Goal: Task Accomplishment & Management: Use online tool/utility

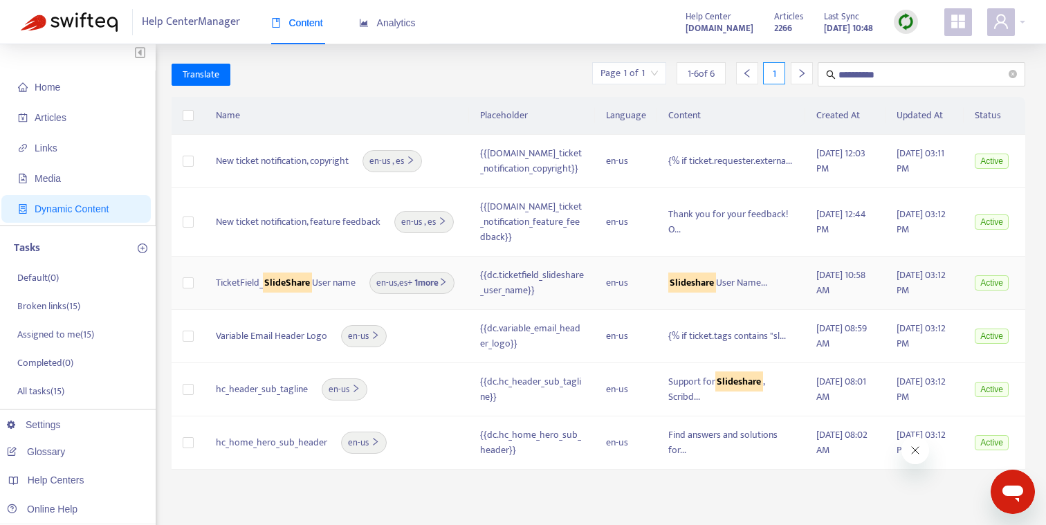
click at [342, 285] on span "TicketField_ SlideShare User name" at bounding box center [286, 282] width 140 height 15
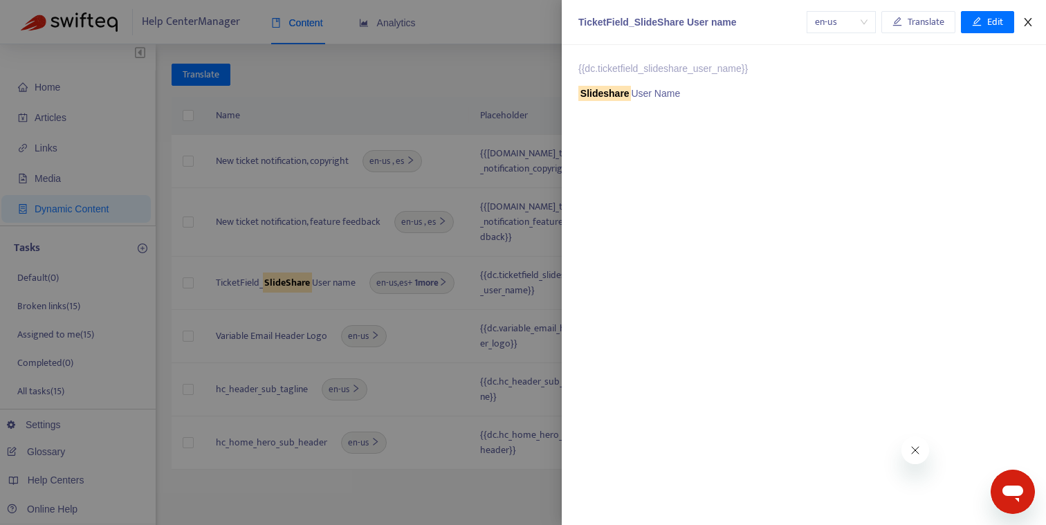
click at [1033, 17] on icon "close" at bounding box center [1028, 22] width 11 height 11
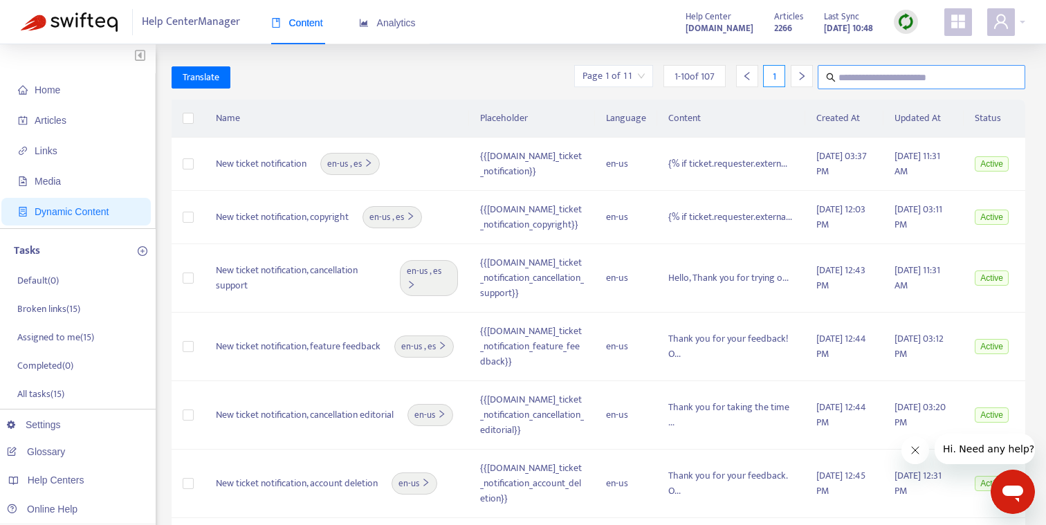
click at [860, 76] on input "text" at bounding box center [922, 77] width 167 height 17
type input "**********"
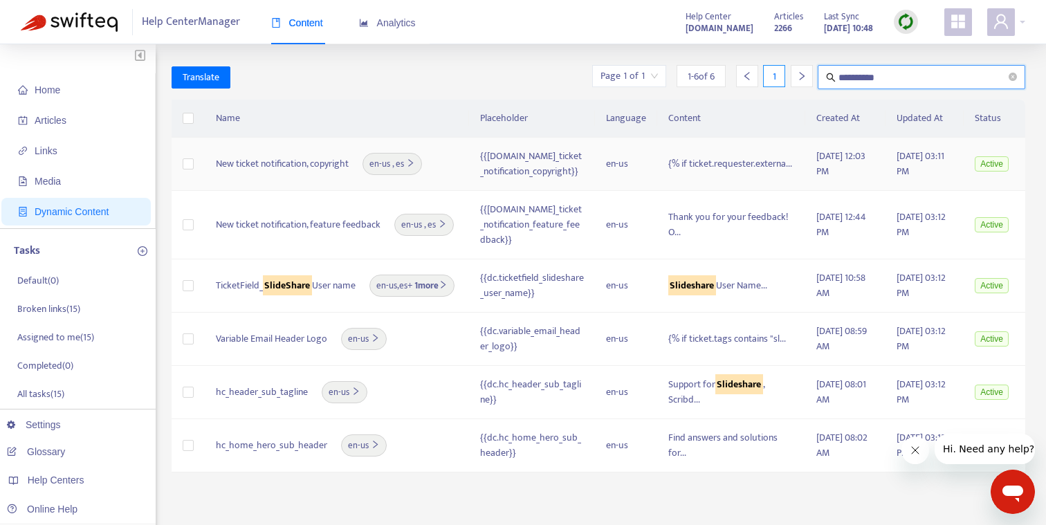
click at [445, 165] on div "New ticket notification, copyright en-us , es" at bounding box center [337, 164] width 242 height 22
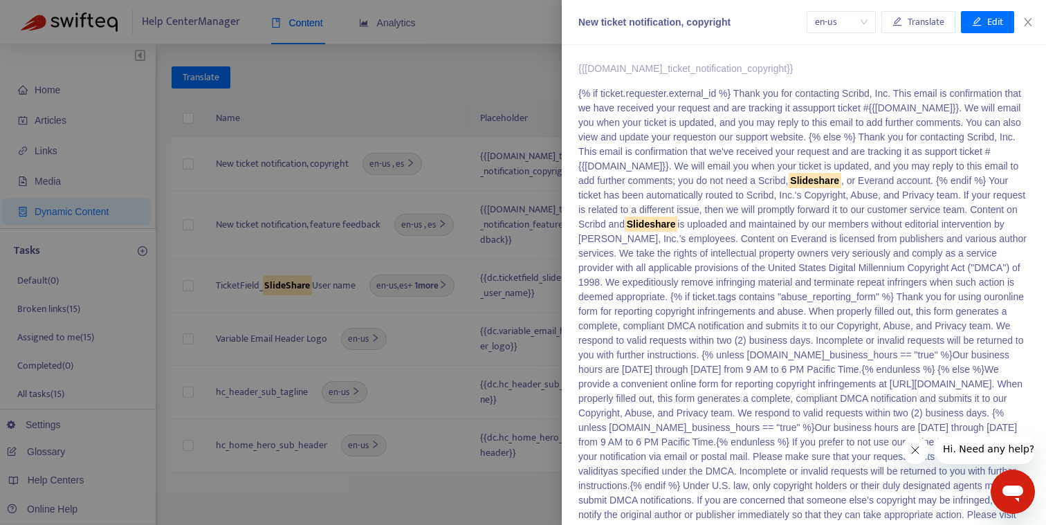
click at [429, 123] on div at bounding box center [523, 262] width 1046 height 525
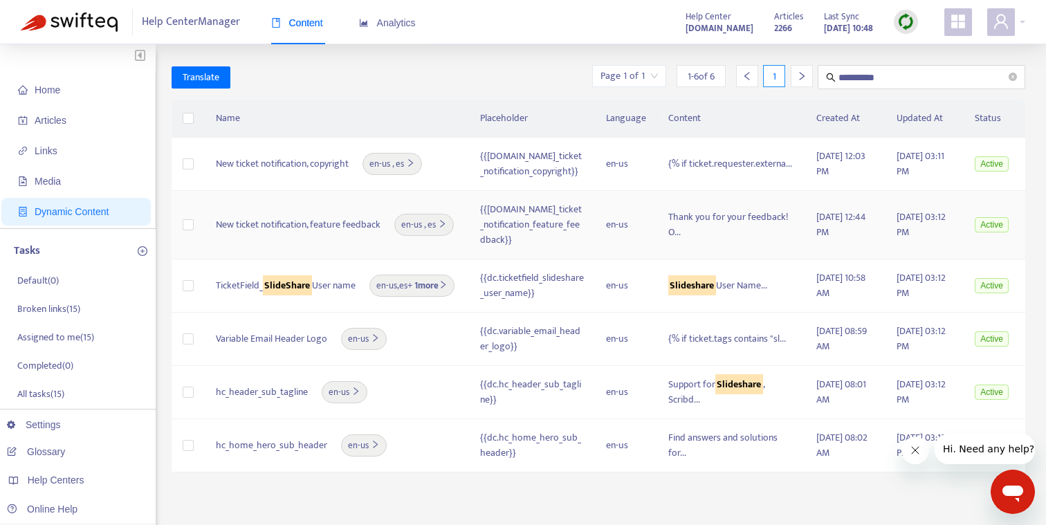
click at [538, 224] on div "{{[DOMAIN_NAME]_ticket_notification_feature_feedback}}" at bounding box center [532, 225] width 104 height 46
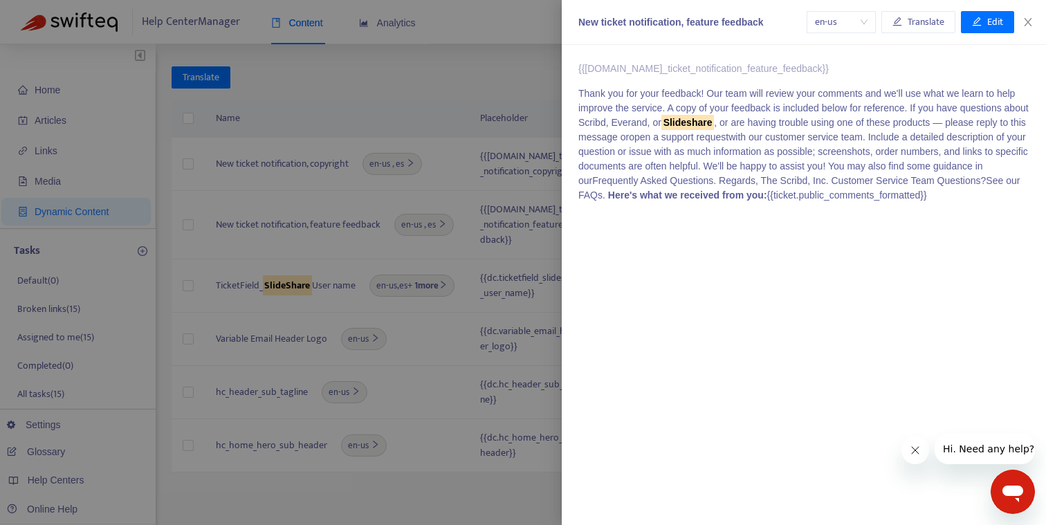
click at [493, 73] on div at bounding box center [523, 262] width 1046 height 525
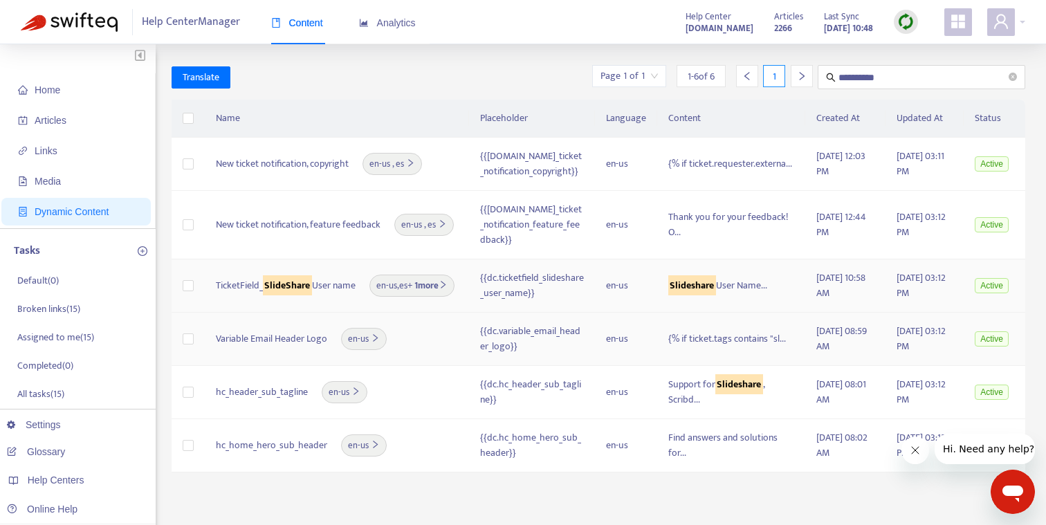
click at [315, 284] on span "TicketField_ SlideShare User name" at bounding box center [286, 285] width 140 height 15
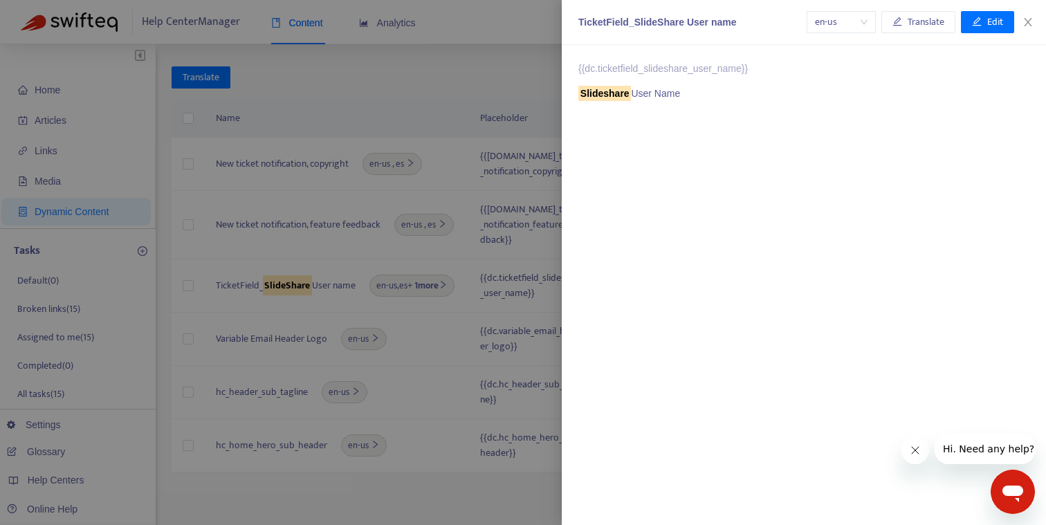
click at [341, 80] on div at bounding box center [523, 262] width 1046 height 525
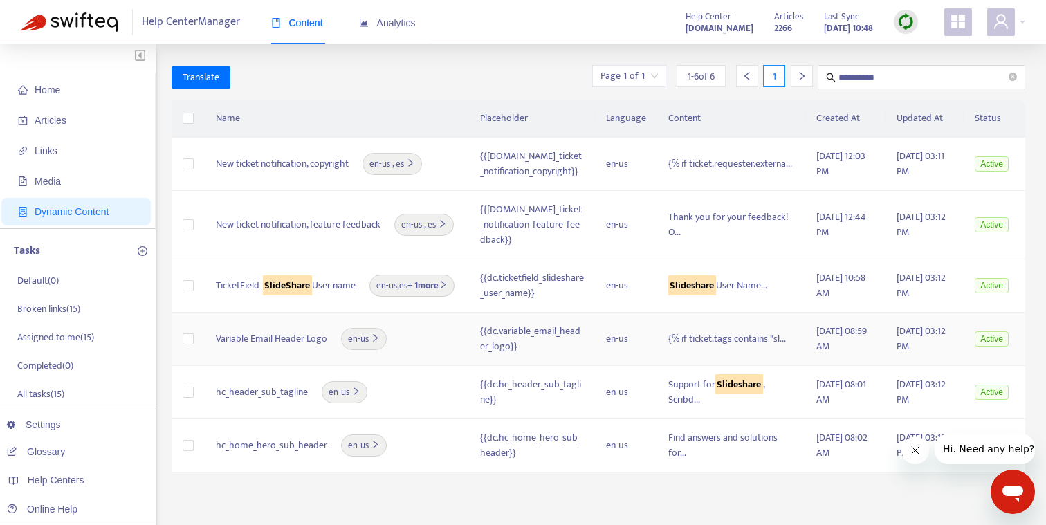
click at [433, 334] on div "Variable Email Header Logo en-us" at bounding box center [337, 339] width 242 height 22
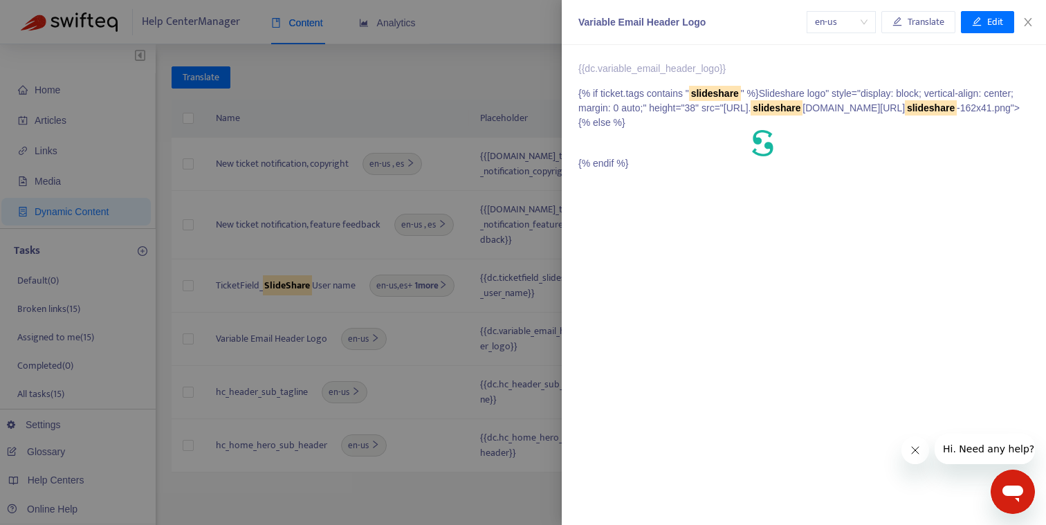
click at [363, 80] on div at bounding box center [523, 262] width 1046 height 525
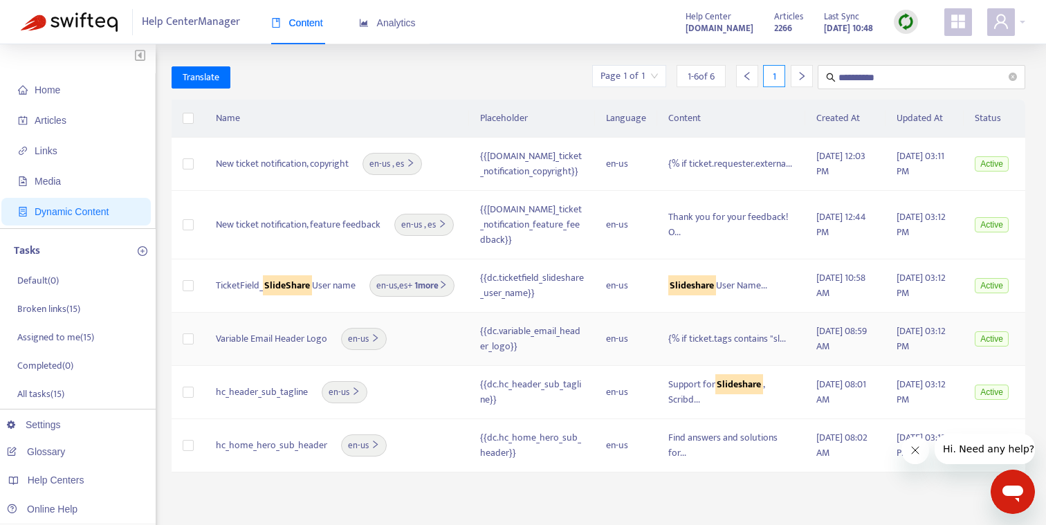
click at [422, 331] on div "Variable Email Header Logo en-us" at bounding box center [337, 339] width 242 height 22
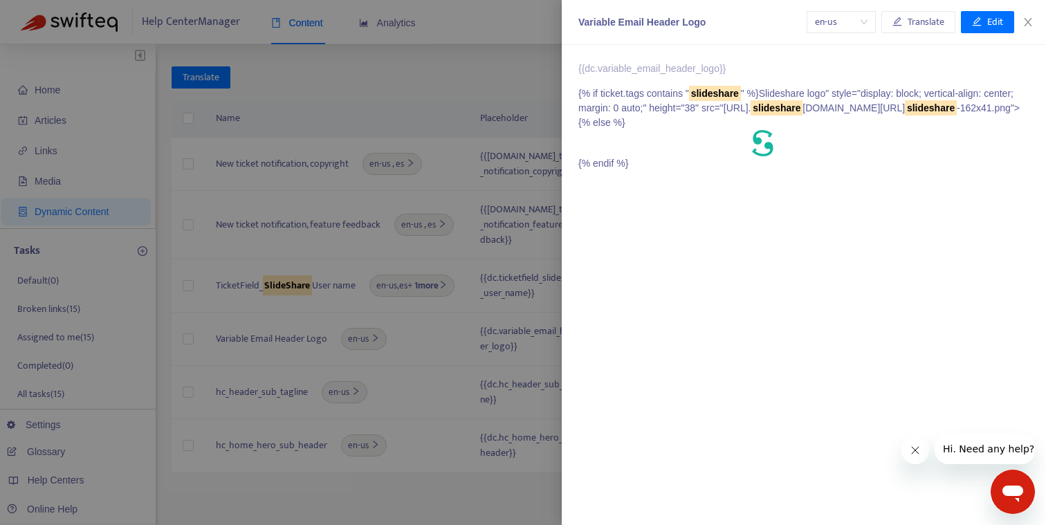
click at [397, 45] on div at bounding box center [523, 262] width 1046 height 525
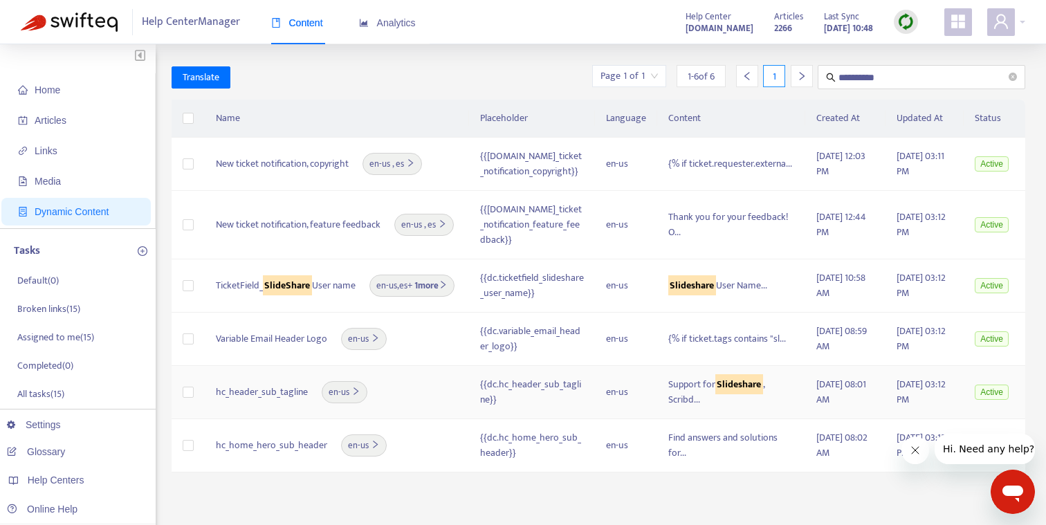
click at [415, 381] on div "hc_header_sub_tagline en-us" at bounding box center [337, 392] width 242 height 22
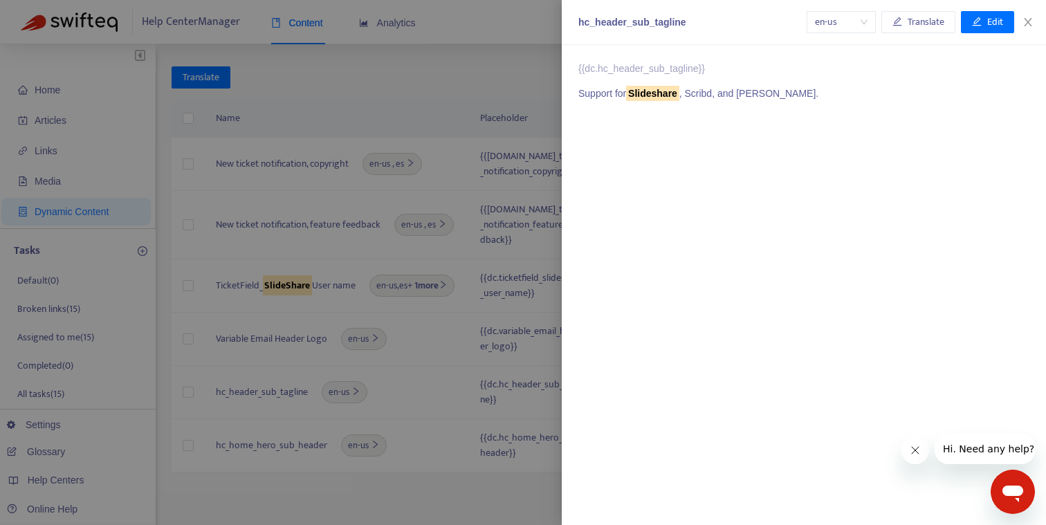
click at [433, 479] on div at bounding box center [523, 262] width 1046 height 525
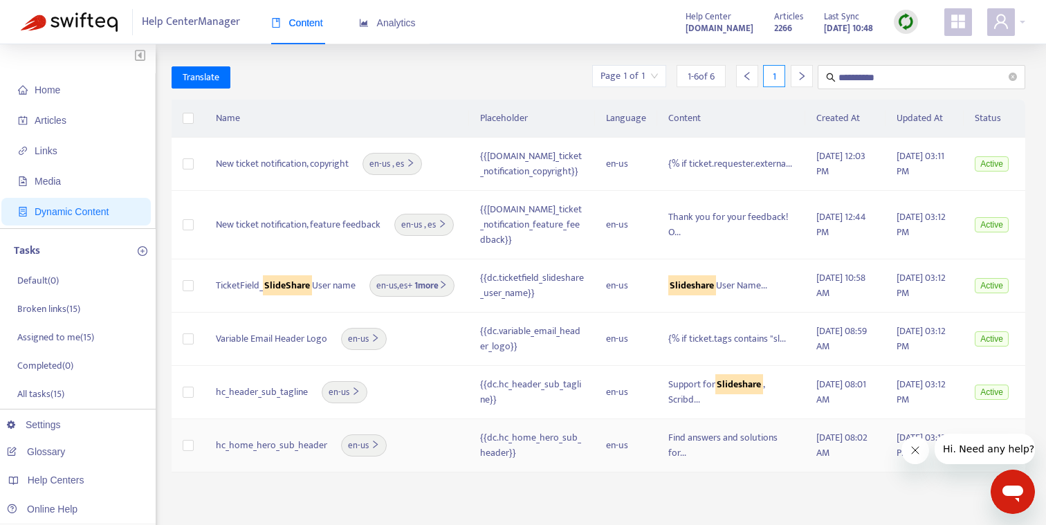
click at [413, 439] on div "hc_home_hero_sub_header en-us" at bounding box center [337, 446] width 242 height 22
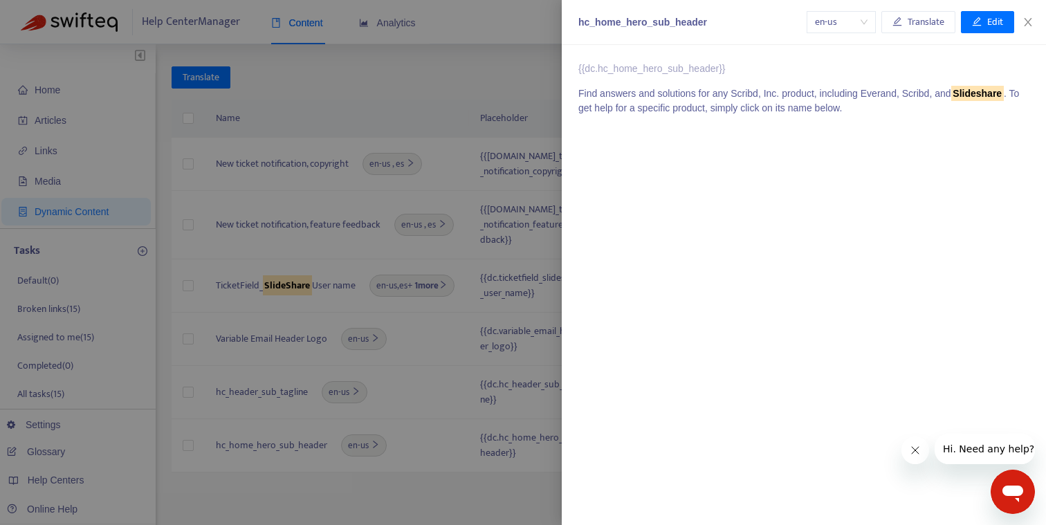
click at [453, 93] on div at bounding box center [523, 262] width 1046 height 525
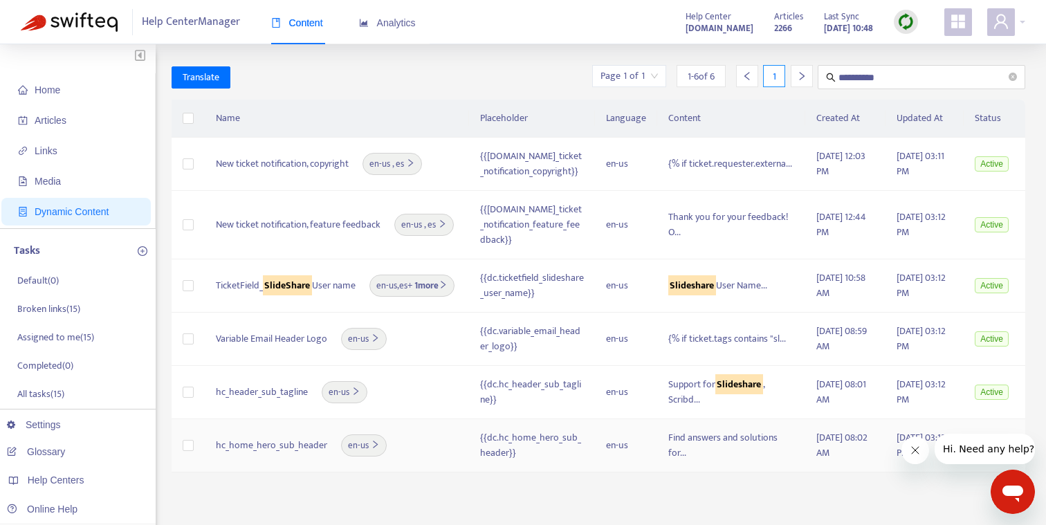
click at [406, 437] on div "hc_home_hero_sub_header en-us" at bounding box center [337, 446] width 242 height 22
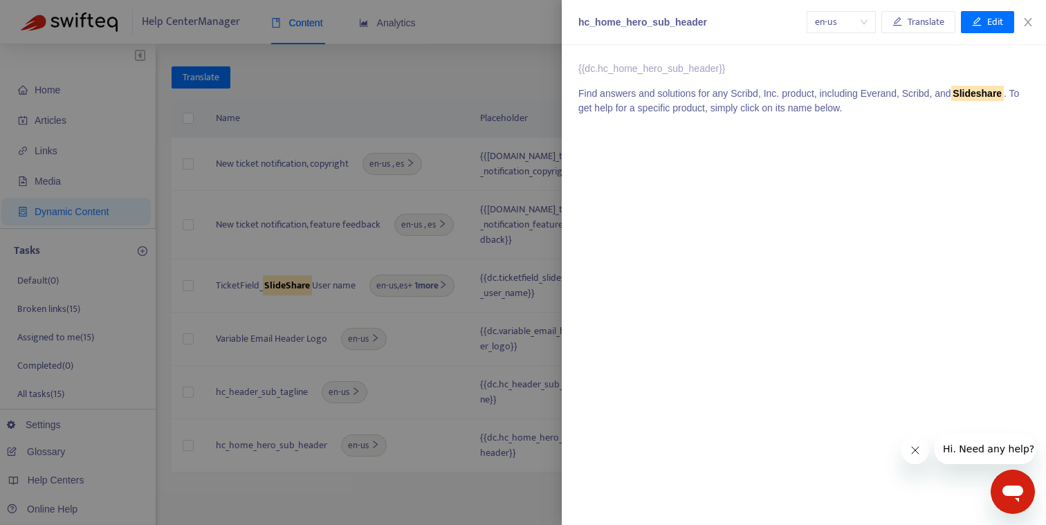
click at [987, 8] on div "hc_home_hero_sub_header en-us Translate Edit" at bounding box center [804, 22] width 484 height 45
click at [986, 24] on button "Edit" at bounding box center [987, 22] width 53 height 22
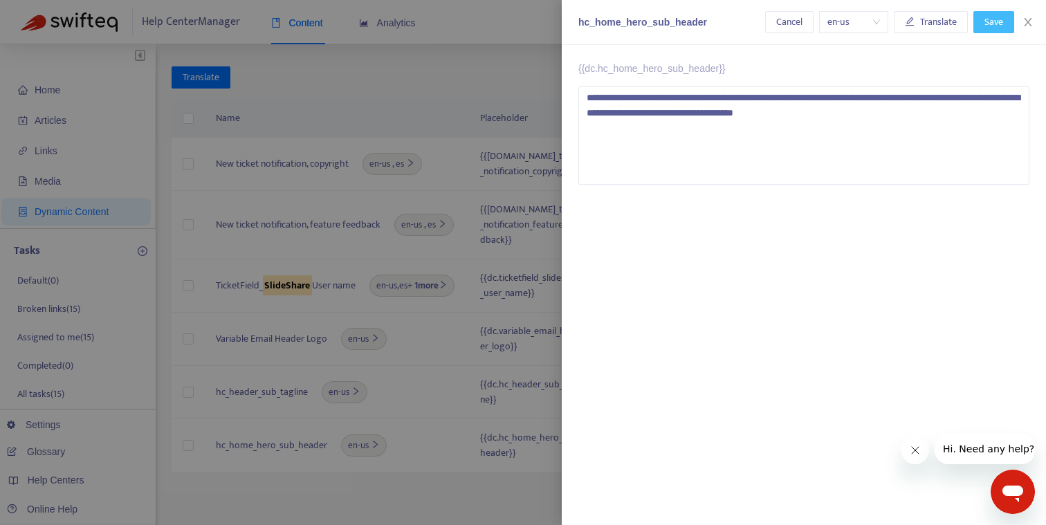
click at [990, 12] on button "Save" at bounding box center [994, 22] width 41 height 22
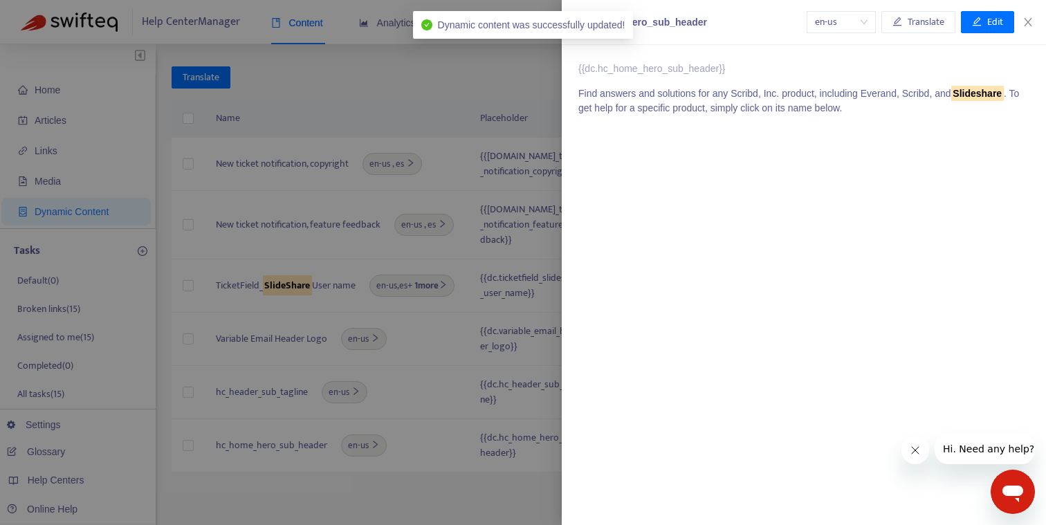
click at [438, 67] on div at bounding box center [523, 262] width 1046 height 525
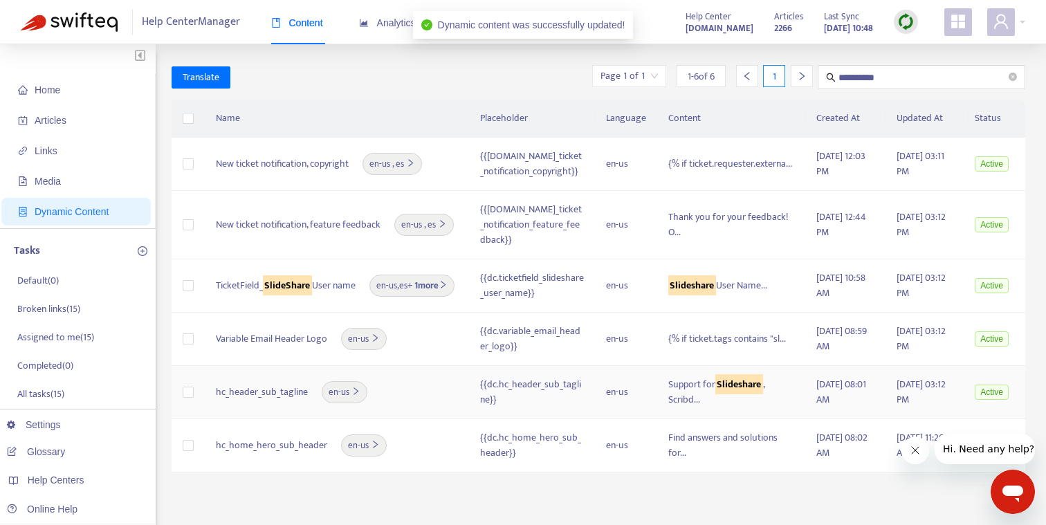
click at [436, 385] on div "hc_header_sub_tagline en-us" at bounding box center [337, 392] width 242 height 22
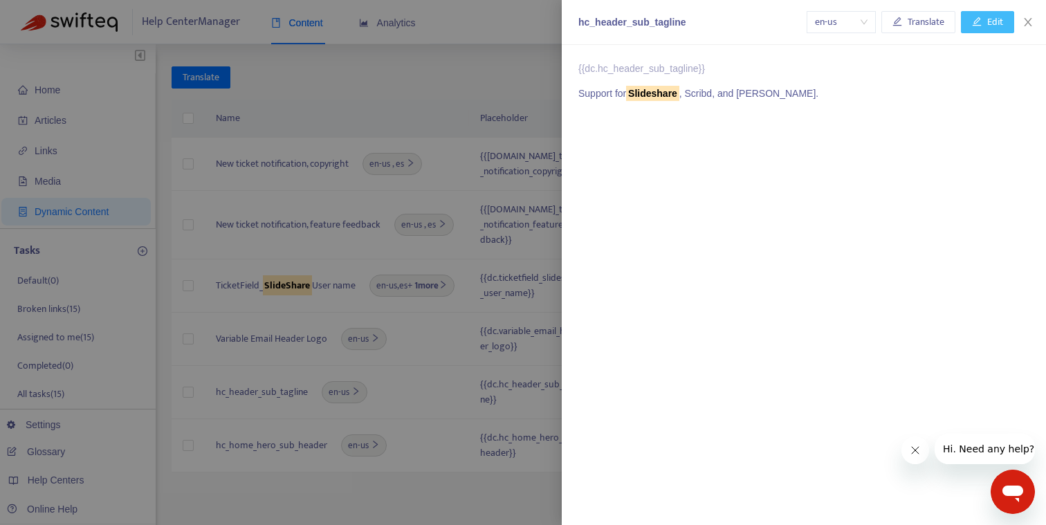
click at [978, 20] on icon "edit" at bounding box center [976, 21] width 9 height 9
click at [978, 20] on button "Save" at bounding box center [994, 22] width 41 height 22
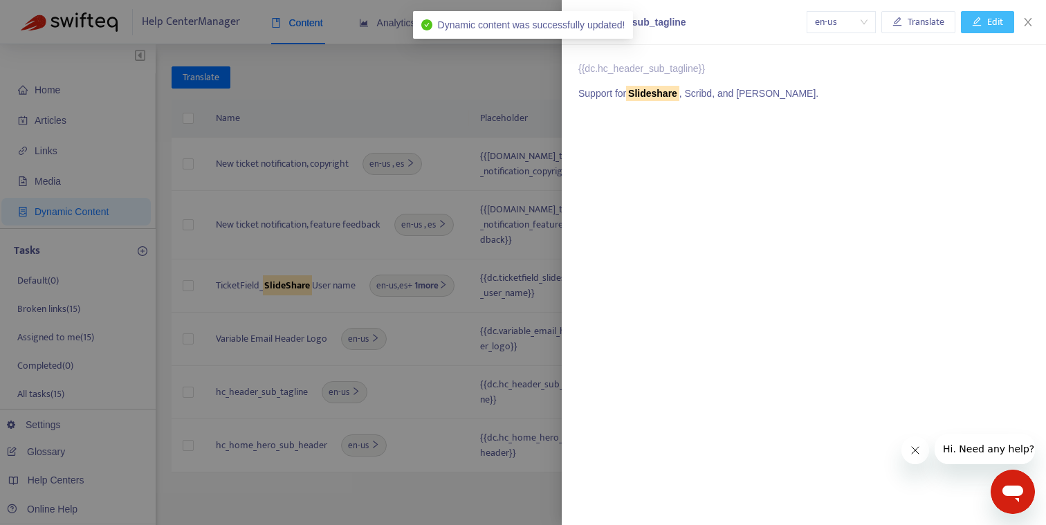
click at [428, 332] on div at bounding box center [523, 262] width 1046 height 525
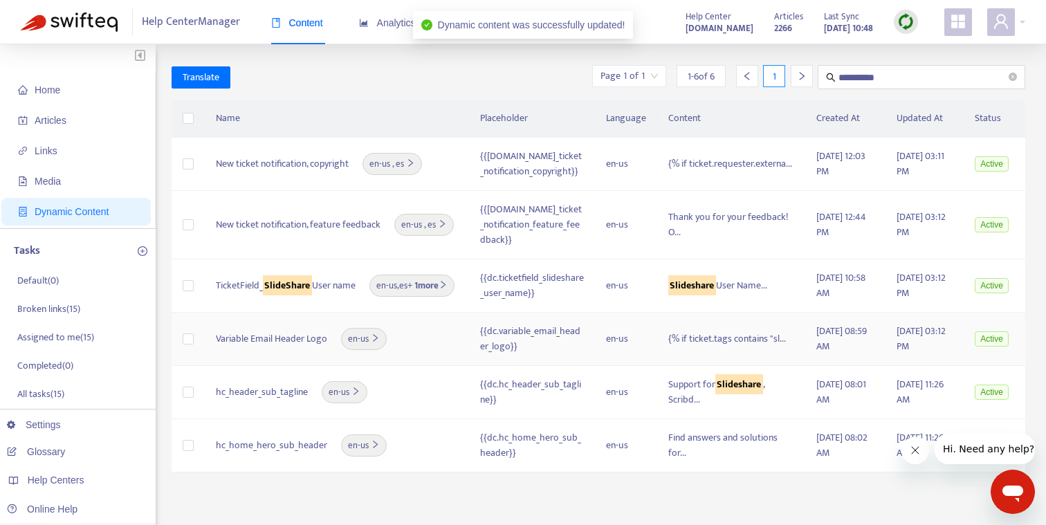
click at [428, 334] on div "Variable Email Header Logo en-us" at bounding box center [337, 339] width 242 height 22
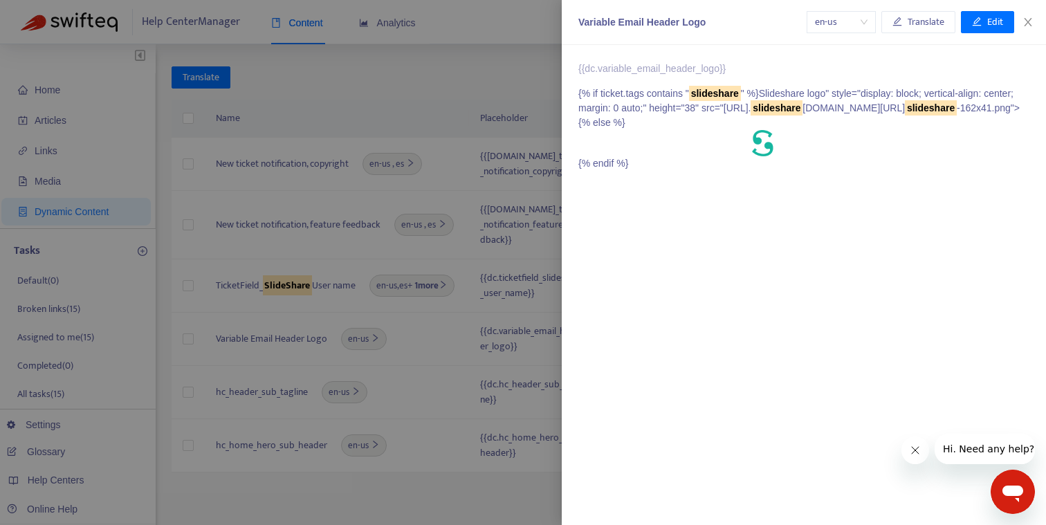
click at [453, 80] on div at bounding box center [523, 262] width 1046 height 525
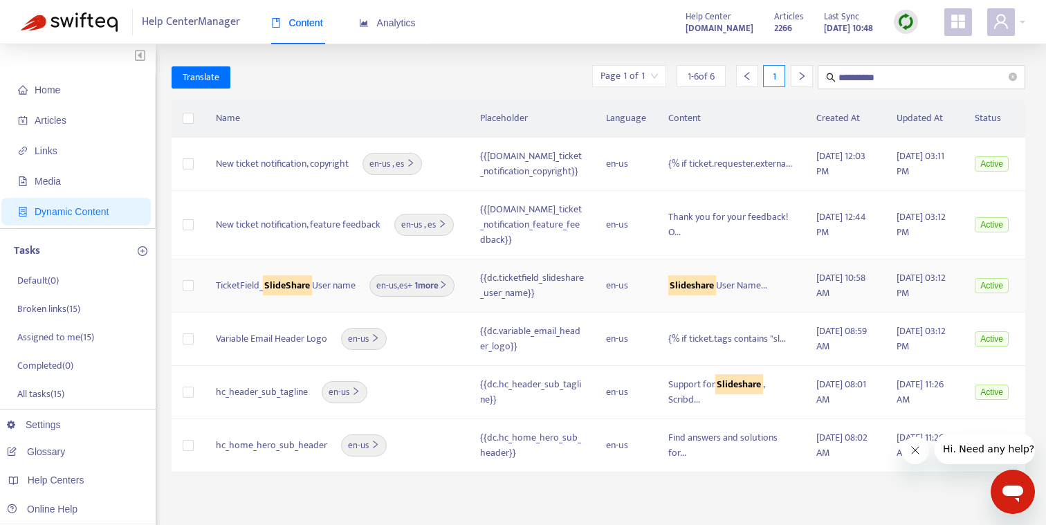
click at [321, 285] on span "TicketField_ SlideShare User name" at bounding box center [286, 285] width 140 height 15
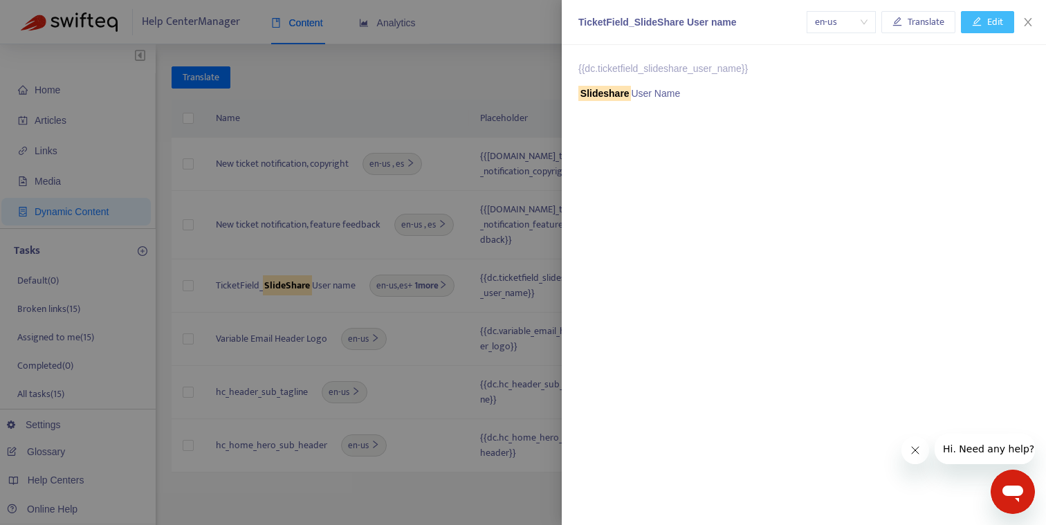
click at [988, 30] on button "Edit" at bounding box center [987, 22] width 53 height 22
click at [988, 30] on button "Save" at bounding box center [994, 22] width 41 height 22
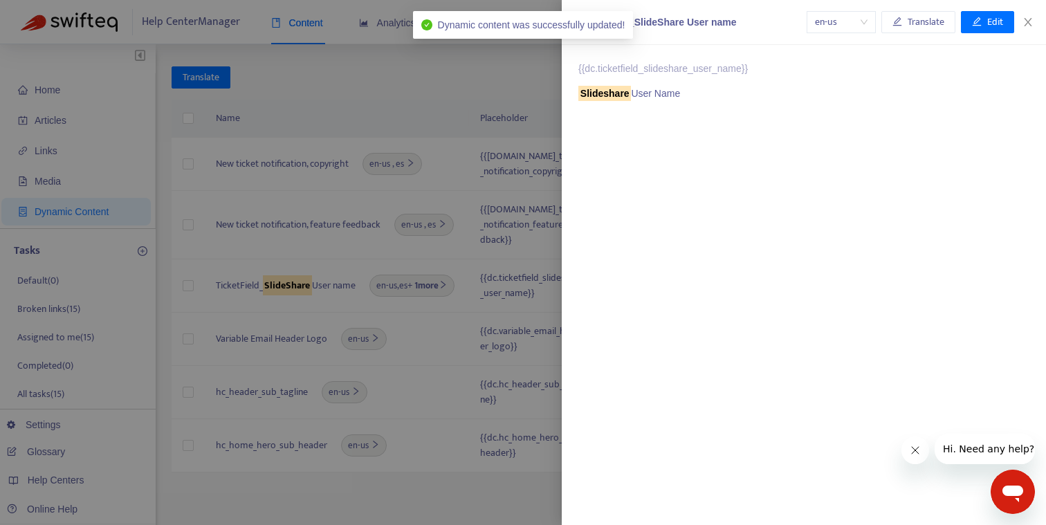
click at [389, 35] on div at bounding box center [523, 262] width 1046 height 525
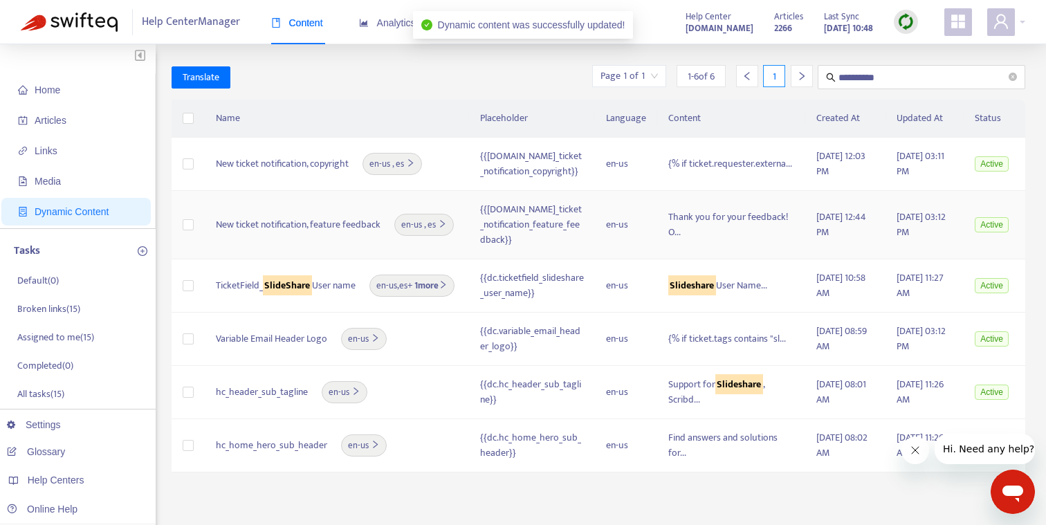
click at [365, 224] on span "New ticket notification, feature feedback" at bounding box center [298, 224] width 165 height 15
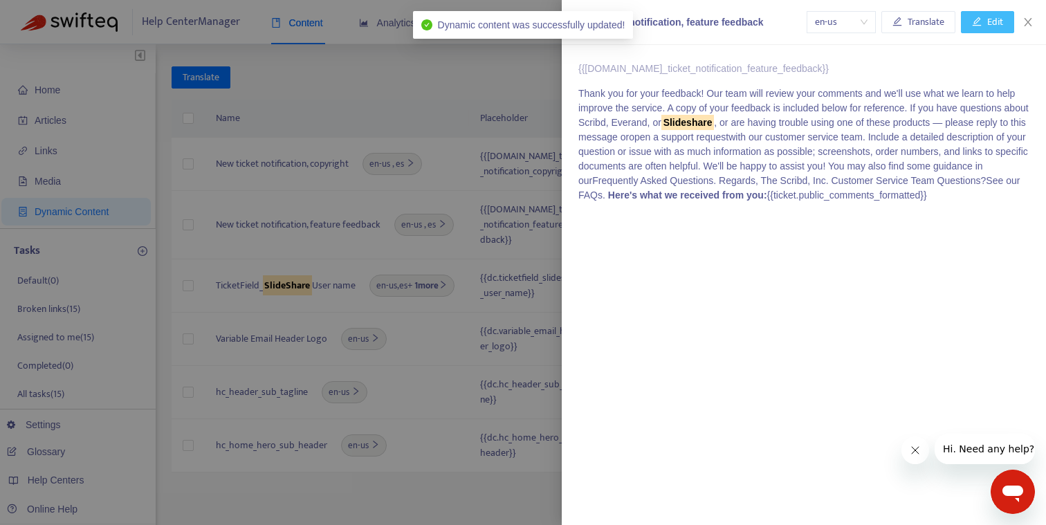
click at [990, 20] on span "Edit" at bounding box center [996, 22] width 16 height 15
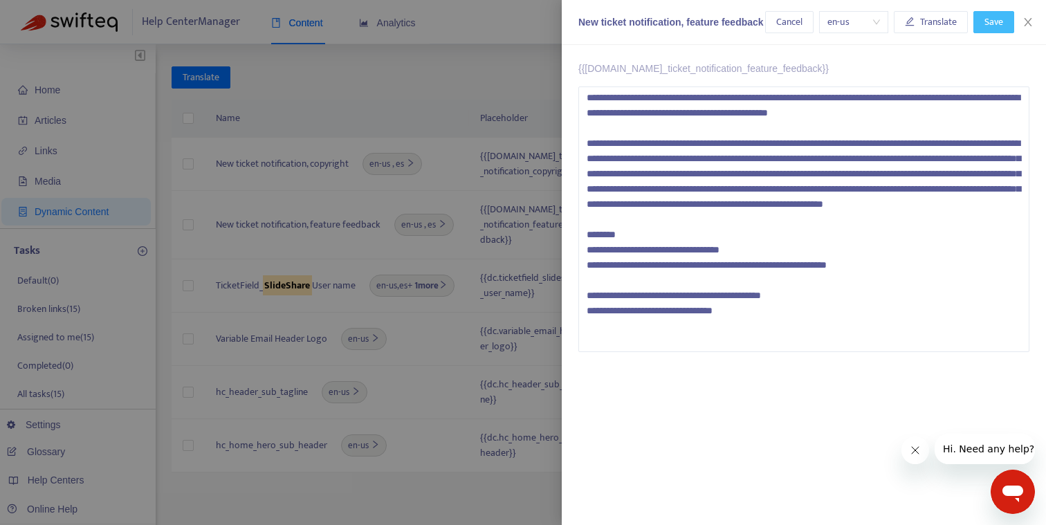
click at [990, 26] on span "Save" at bounding box center [994, 22] width 19 height 15
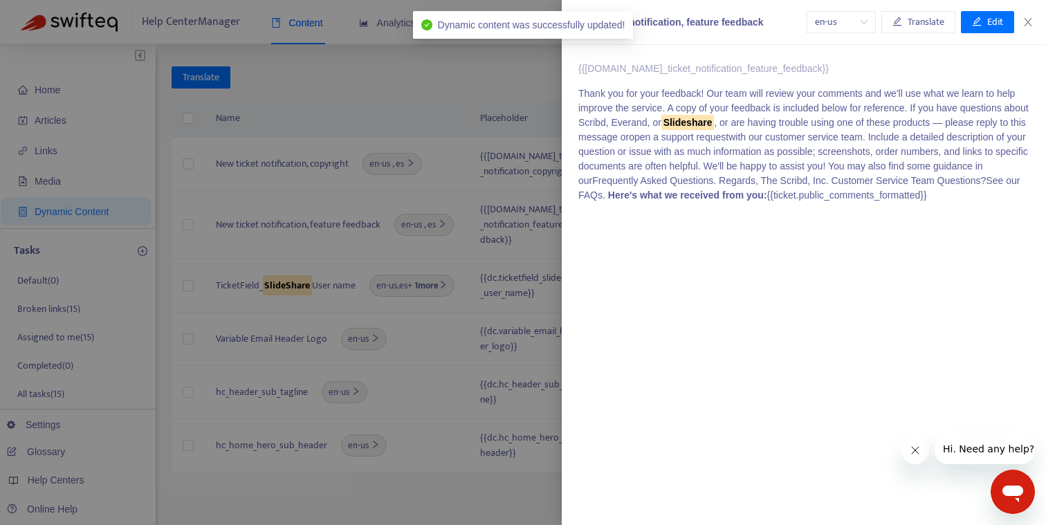
click at [349, 86] on div at bounding box center [523, 262] width 1046 height 525
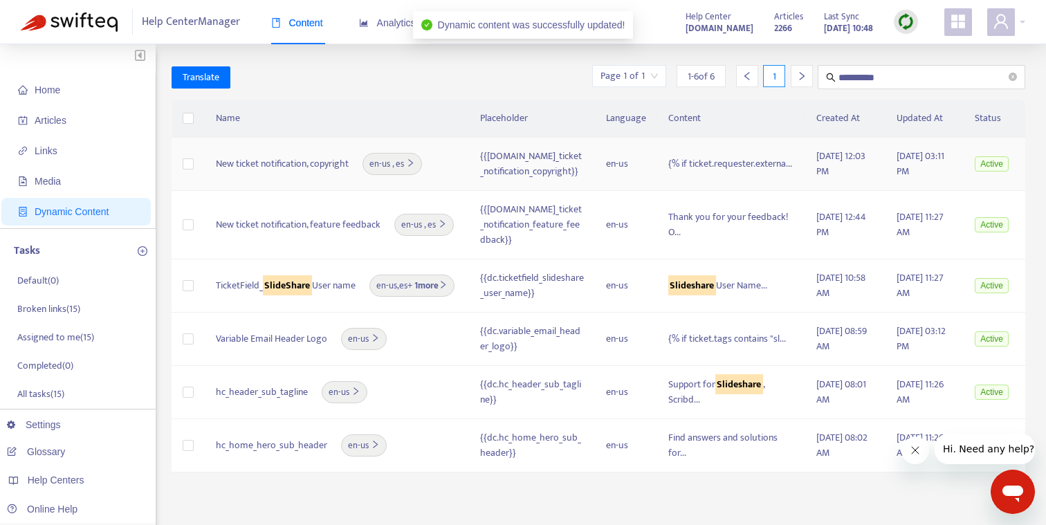
click at [316, 177] on td "New ticket notification, copyright en-us , es" at bounding box center [337, 164] width 264 height 53
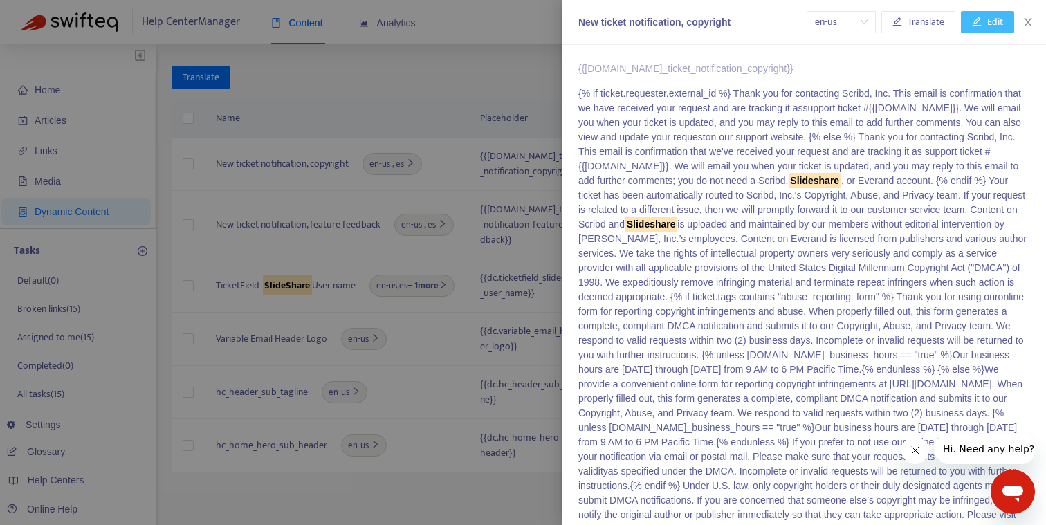
click at [979, 23] on icon "edit" at bounding box center [977, 22] width 10 height 10
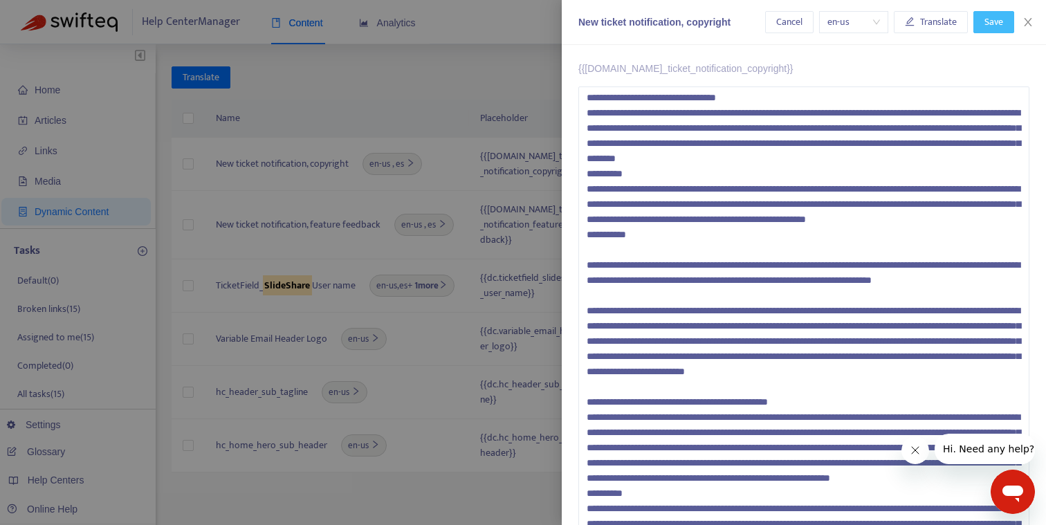
click at [979, 23] on button "Save" at bounding box center [994, 22] width 41 height 22
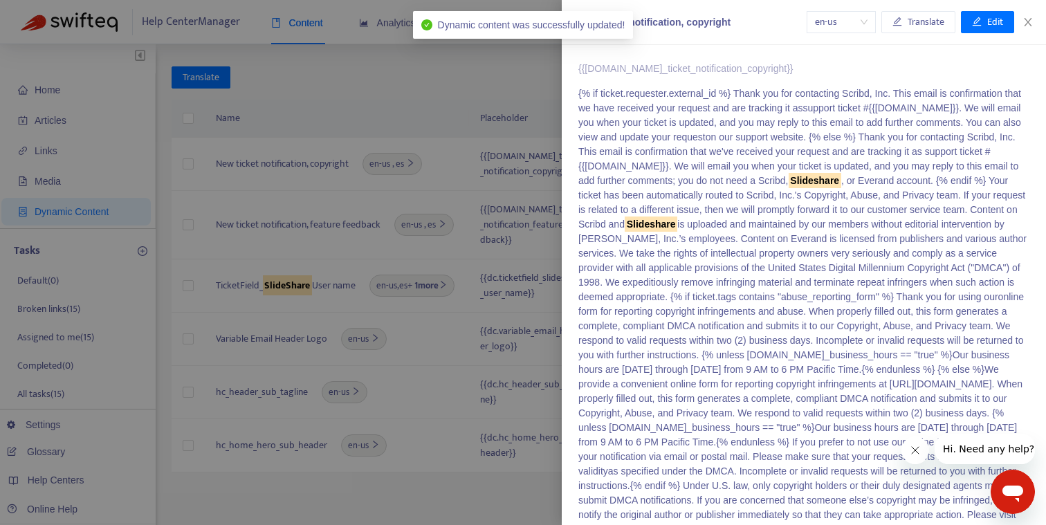
click at [460, 81] on div at bounding box center [523, 262] width 1046 height 525
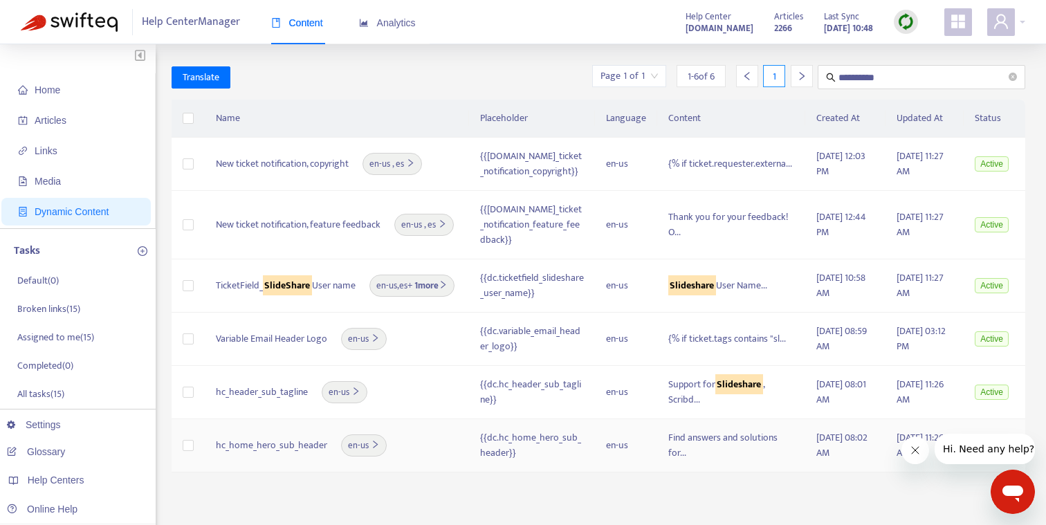
click at [433, 441] on div "hc_home_hero_sub_header en-us" at bounding box center [337, 446] width 242 height 22
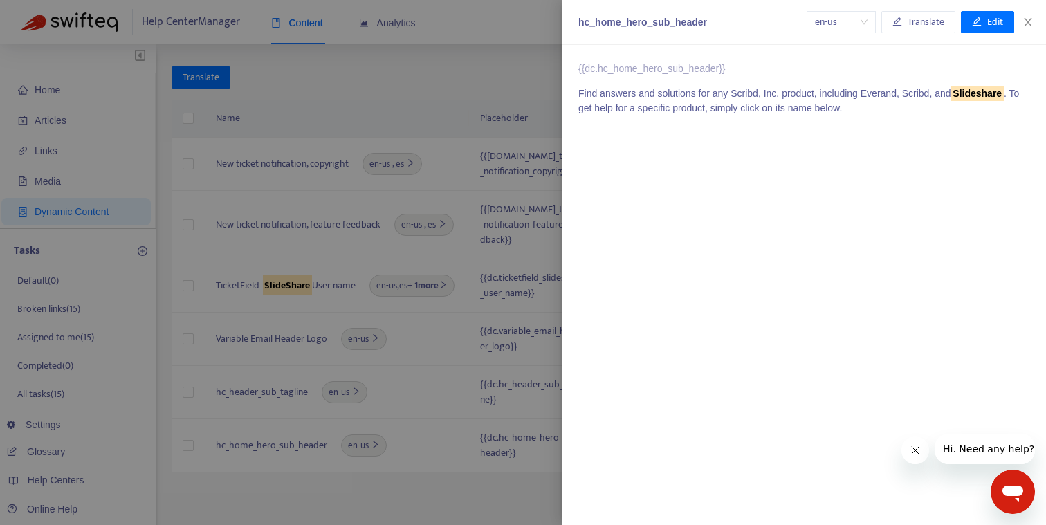
click at [410, 377] on div at bounding box center [523, 262] width 1046 height 525
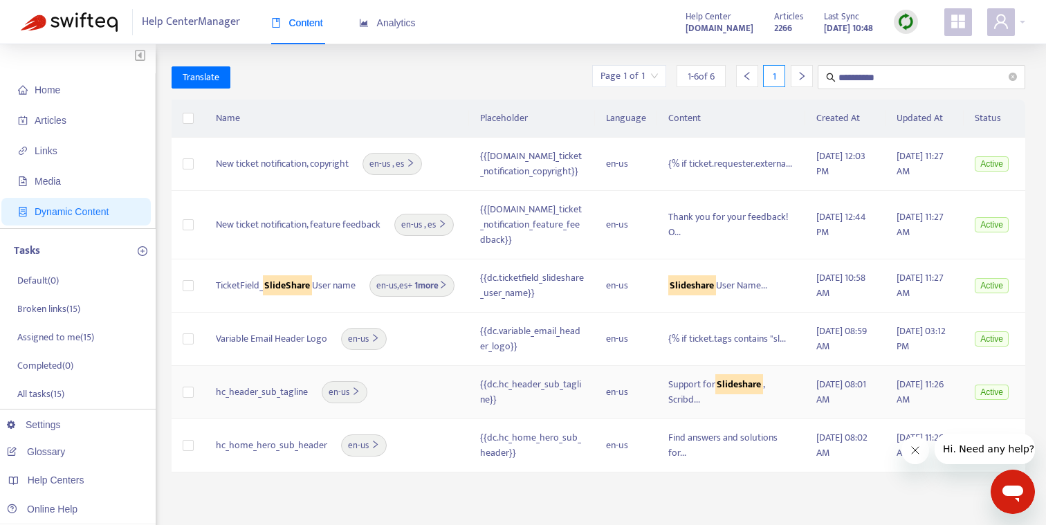
click at [424, 381] on div "hc_header_sub_tagline en-us" at bounding box center [337, 392] width 242 height 22
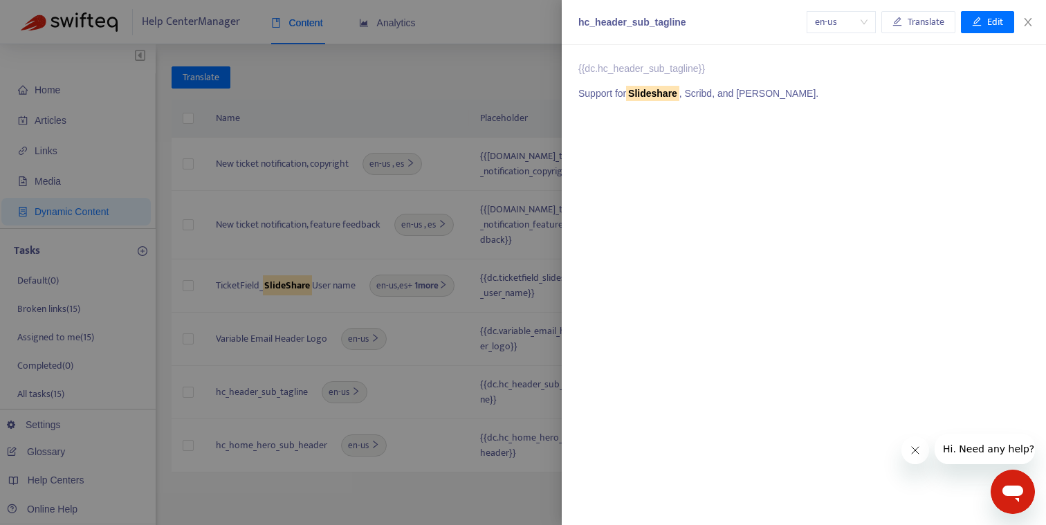
click at [734, 85] on div "{{dc.hc_header_sub_tagline}} Support for Slideshare , Scribd, and Everand." at bounding box center [804, 81] width 451 height 39
click at [738, 100] on p "Support for Slideshare , Scribd, and Everand." at bounding box center [804, 94] width 451 height 15
click at [738, 93] on p "Support for Slideshare , Scribd, and Everand." at bounding box center [804, 94] width 451 height 15
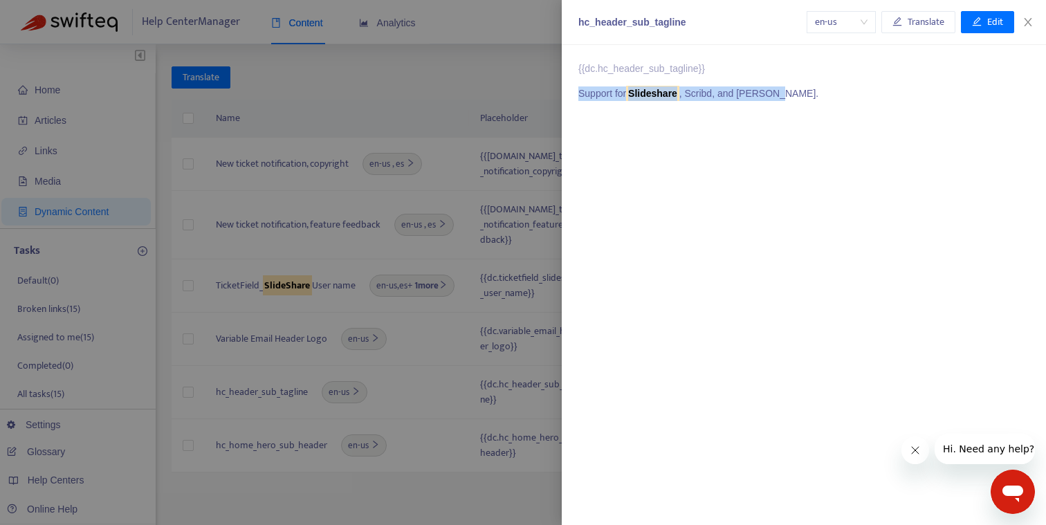
click at [821, 111] on div "{{dc.hc_header_sub_tagline}} Support for Slideshare , Scribd, and Everand." at bounding box center [804, 285] width 484 height 480
click at [465, 75] on div at bounding box center [523, 262] width 1046 height 525
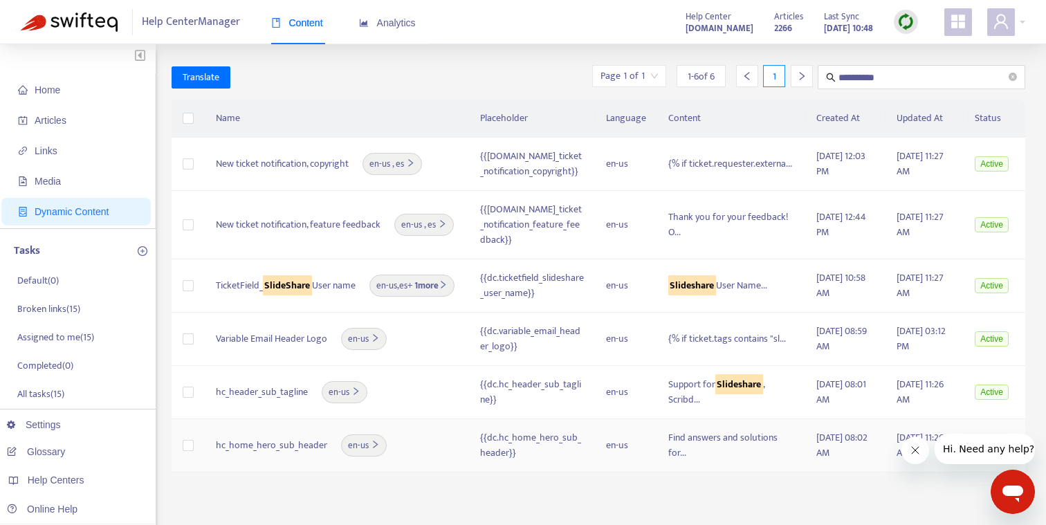
click at [435, 447] on div "hc_home_hero_sub_header en-us" at bounding box center [337, 446] width 242 height 22
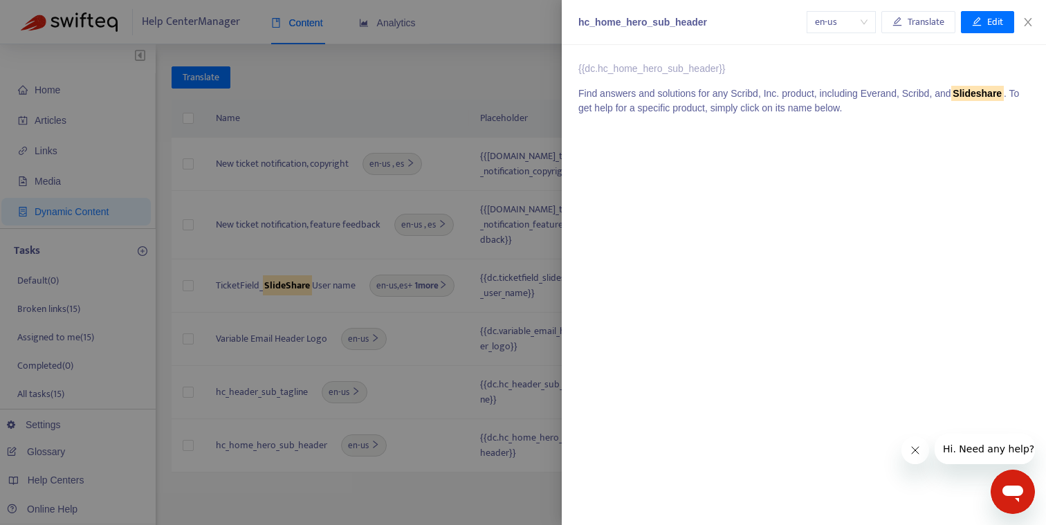
click at [639, 71] on p "{{dc.hc_home_hero_sub_header}}" at bounding box center [804, 69] width 451 height 15
copy p "{{dc.hc_home_hero_sub_header}}"
click at [421, 473] on div at bounding box center [523, 262] width 1046 height 525
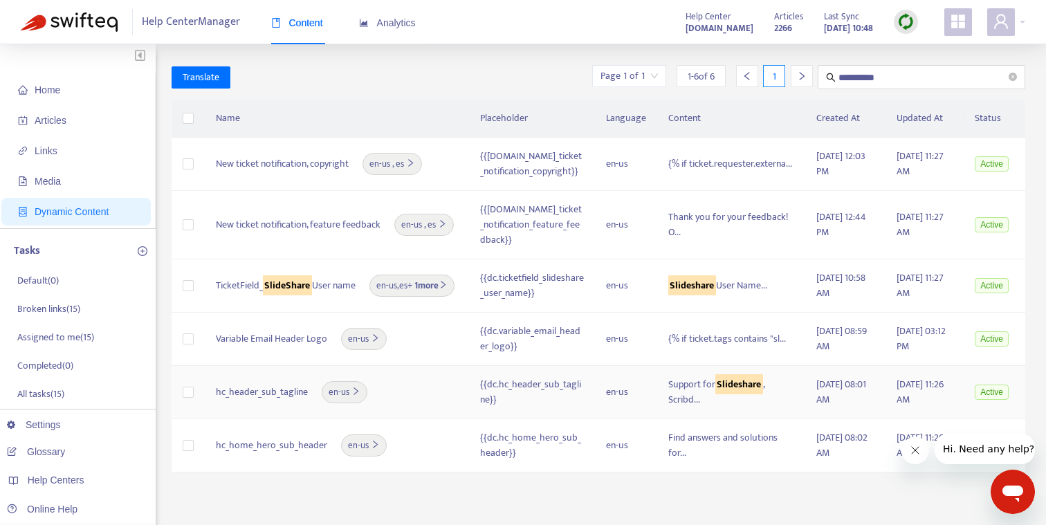
click at [417, 383] on div "hc_header_sub_tagline en-us" at bounding box center [337, 392] width 242 height 22
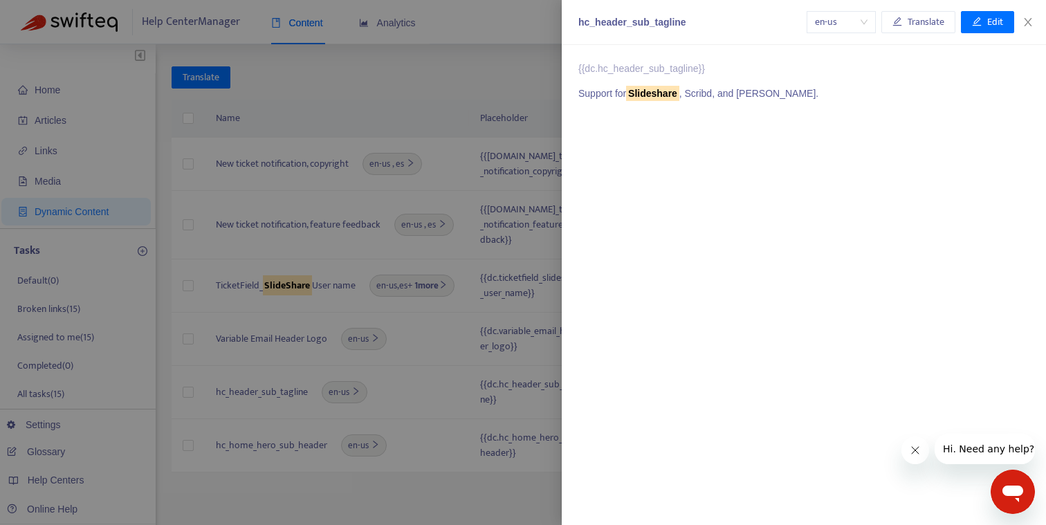
click at [421, 373] on div at bounding box center [523, 262] width 1046 height 525
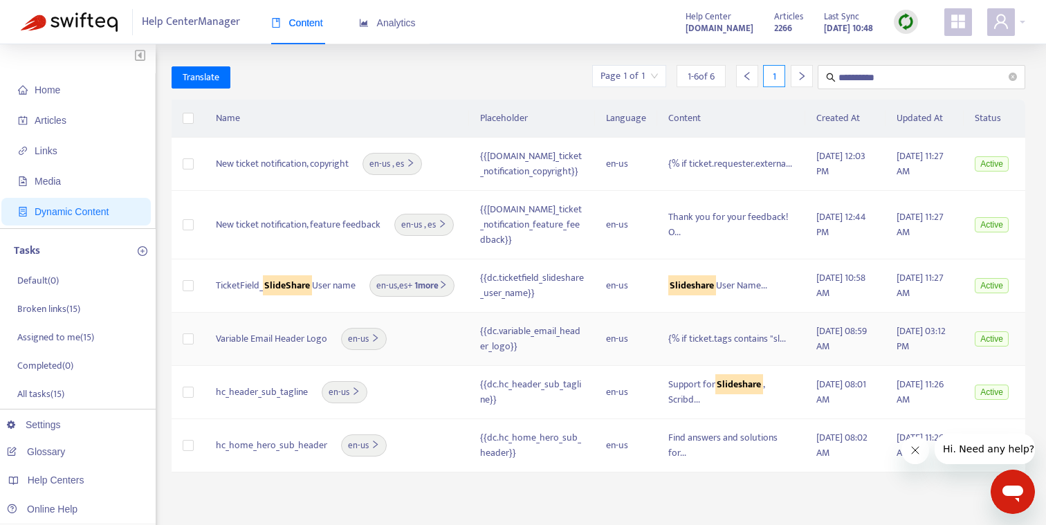
click at [415, 328] on div "Variable Email Header Logo en-us" at bounding box center [337, 339] width 242 height 22
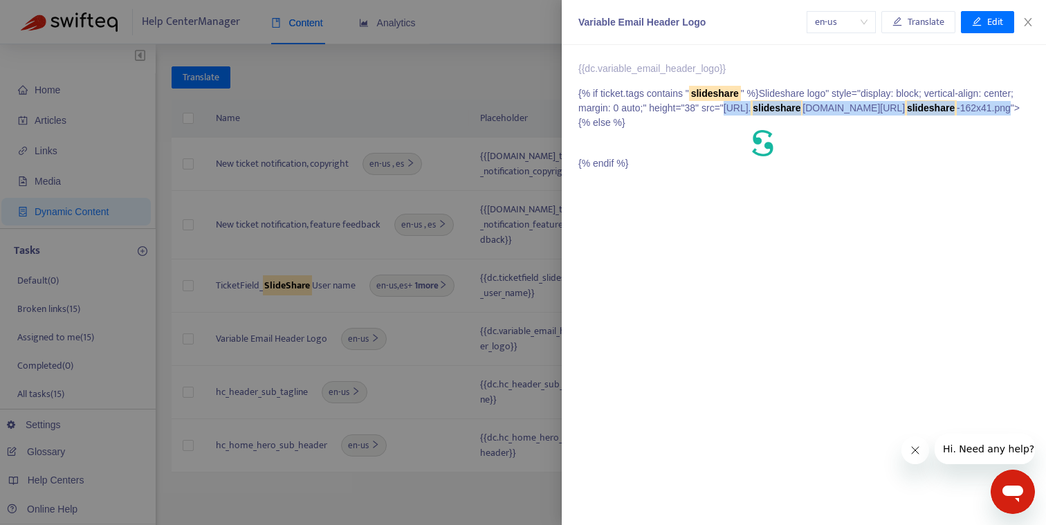
drag, startPoint x: 936, startPoint y: 126, endPoint x: 605, endPoint y: 129, distance: 330.8
click at [605, 129] on p "{% if ticket.tags contains " slideshare " %} Slideshare logo" style="display: b…" at bounding box center [804, 129] width 451 height 84
copy p "https://public. slideshare cdn.com/v2/images/logo/ slideshare -162x41.png"
click at [678, 183] on div "{{dc.variable_email_header_logo}} {% if ticket.tags contains " slideshare " %} …" at bounding box center [804, 285] width 484 height 480
click at [669, 65] on p "{{dc.variable_email_header_logo}}" at bounding box center [804, 69] width 451 height 15
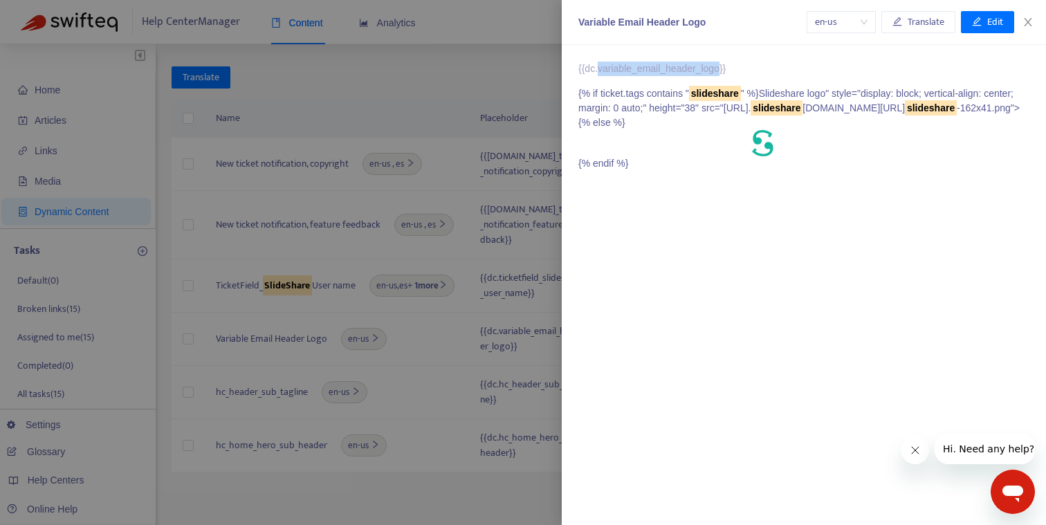
click at [669, 65] on p "{{dc.variable_email_header_logo}}" at bounding box center [804, 69] width 451 height 15
copy p "{{dc.variable_email_header_logo}}"
click at [406, 77] on div at bounding box center [523, 262] width 1046 height 525
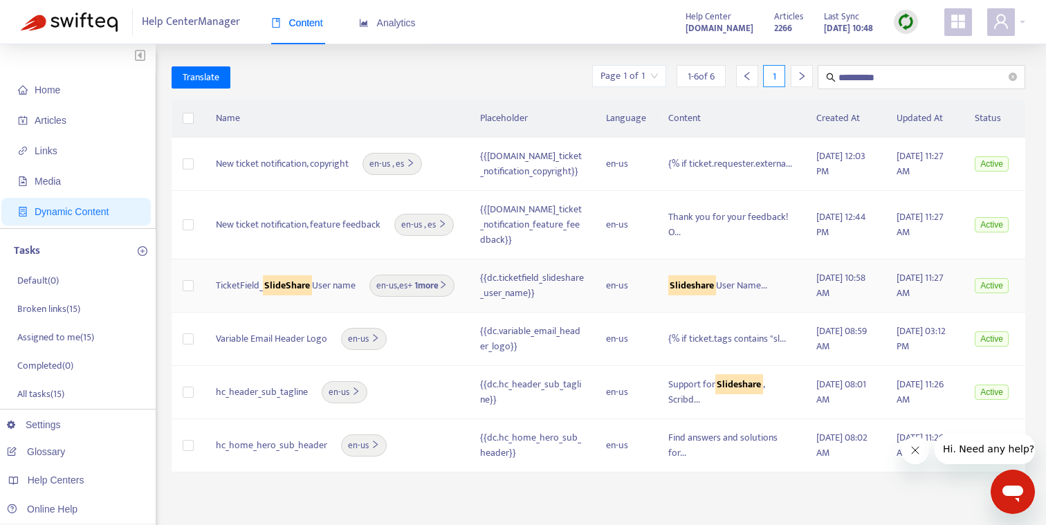
click at [341, 282] on span "TicketField_ SlideShare User name" at bounding box center [286, 285] width 140 height 15
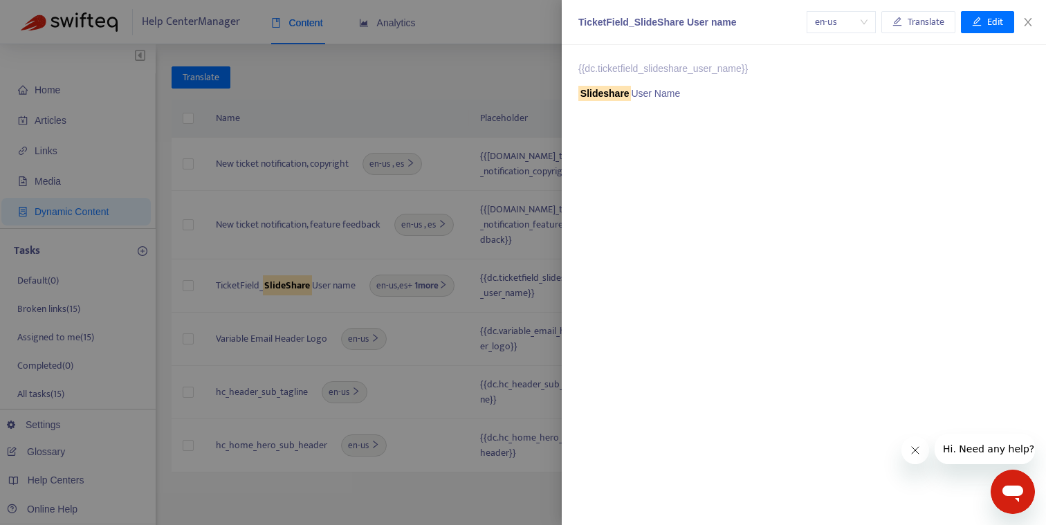
click at [639, 69] on p "{{dc.ticketfield_slideshare_user_name}}" at bounding box center [804, 69] width 451 height 15
copy p "{{dc.ticketfield_slideshare_user_name}}"
click at [647, 19] on div "TicketField_SlideShare User name" at bounding box center [693, 22] width 228 height 15
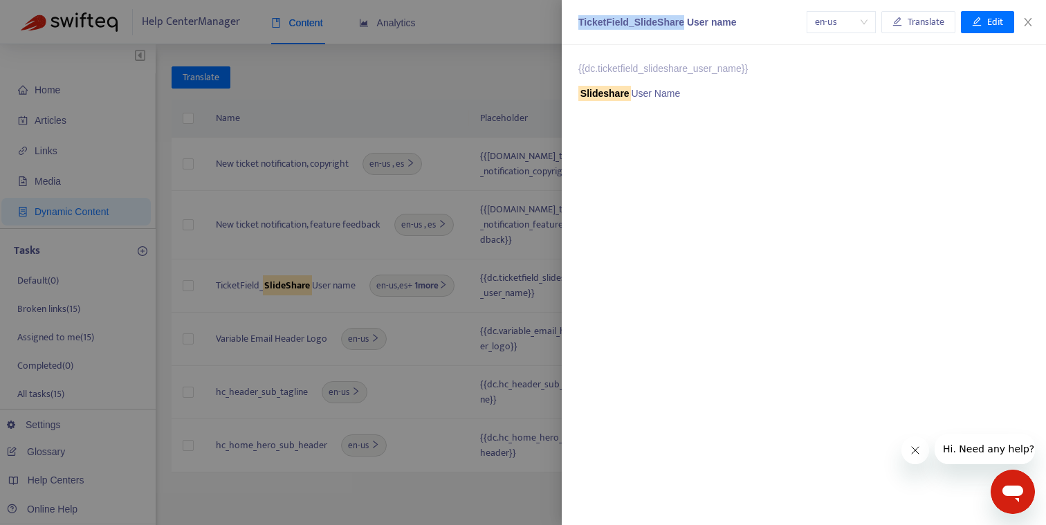
click at [647, 19] on div "TicketField_SlideShare User name" at bounding box center [693, 22] width 228 height 15
copy div "TicketField_SlideShare User name"
click at [317, 187] on div at bounding box center [523, 262] width 1046 height 525
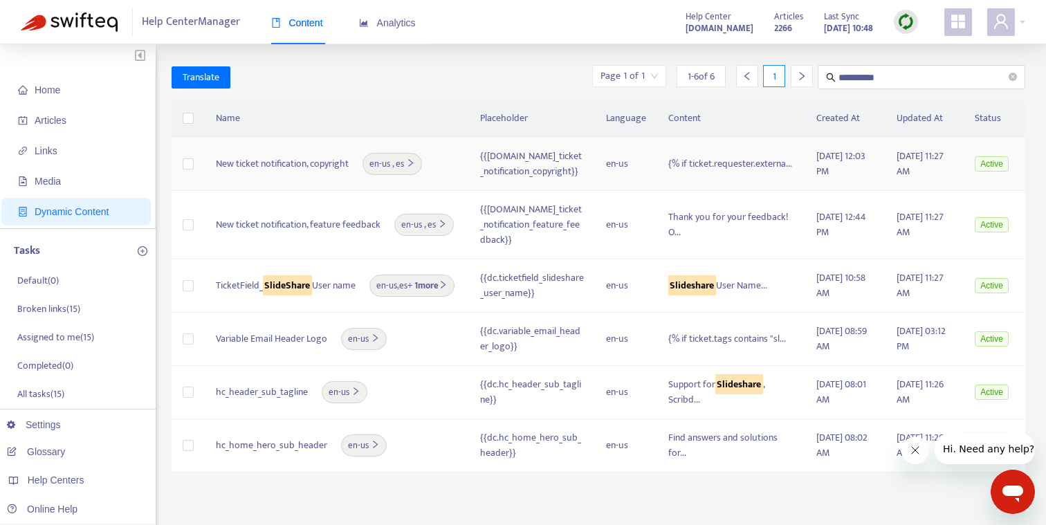
click at [309, 174] on div "New ticket notification, copyright en-us , es" at bounding box center [337, 164] width 242 height 22
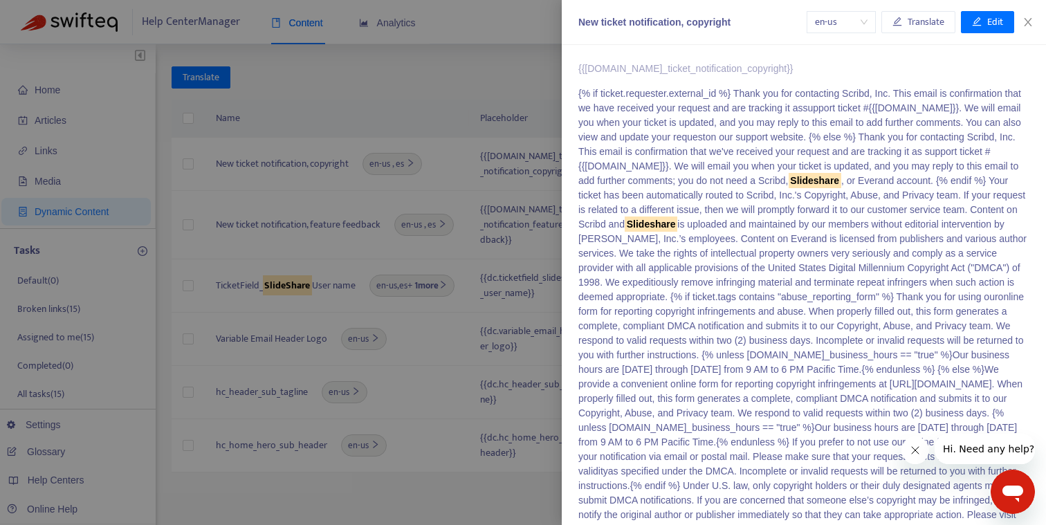
click at [659, 17] on div "New ticket notification, copyright" at bounding box center [693, 22] width 228 height 15
copy div "New ticket notification, copyright"
click at [324, 291] on div at bounding box center [523, 262] width 1046 height 525
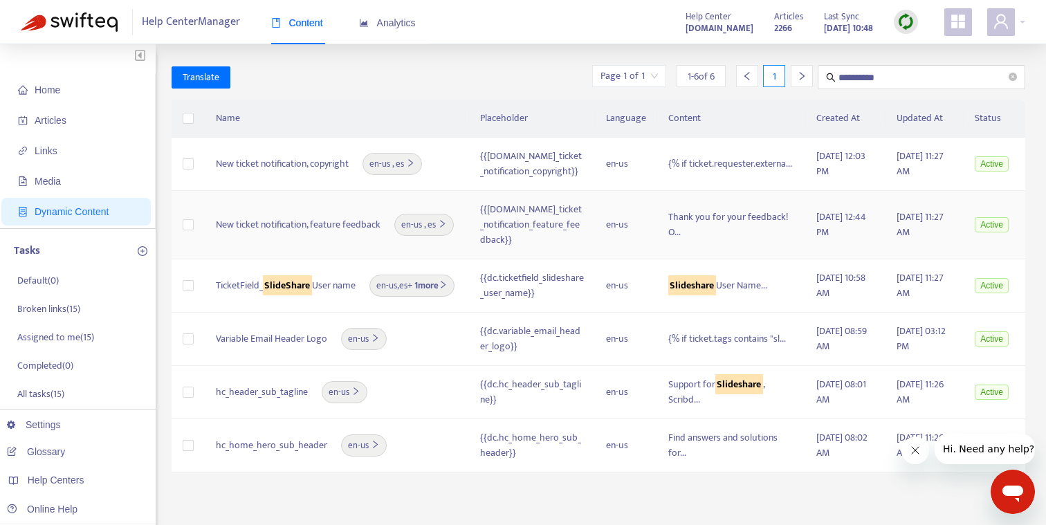
click at [322, 233] on td "New ticket notification, feature feedback en-us , es" at bounding box center [337, 225] width 264 height 69
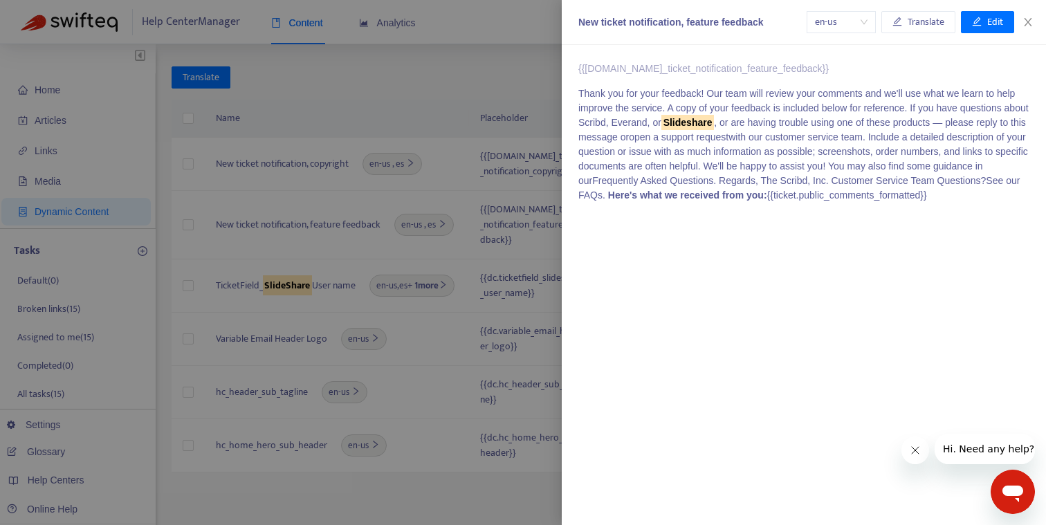
click at [718, 21] on div "New ticket notification, feature feedback" at bounding box center [693, 22] width 228 height 15
copy div "New ticket notification, feature feedback"
click at [320, 282] on div at bounding box center [523, 262] width 1046 height 525
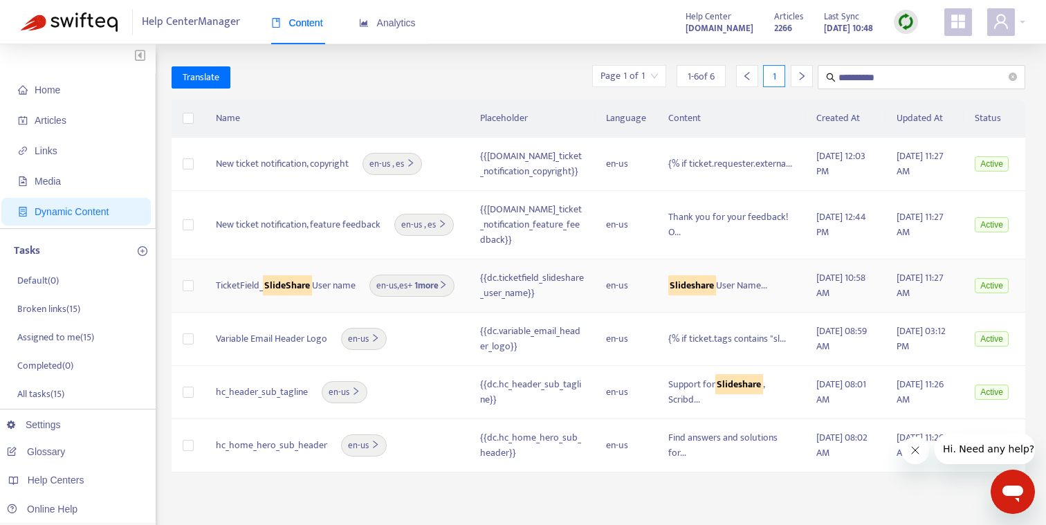
click at [307, 284] on span "TicketField_ SlideShare User name" at bounding box center [286, 285] width 140 height 15
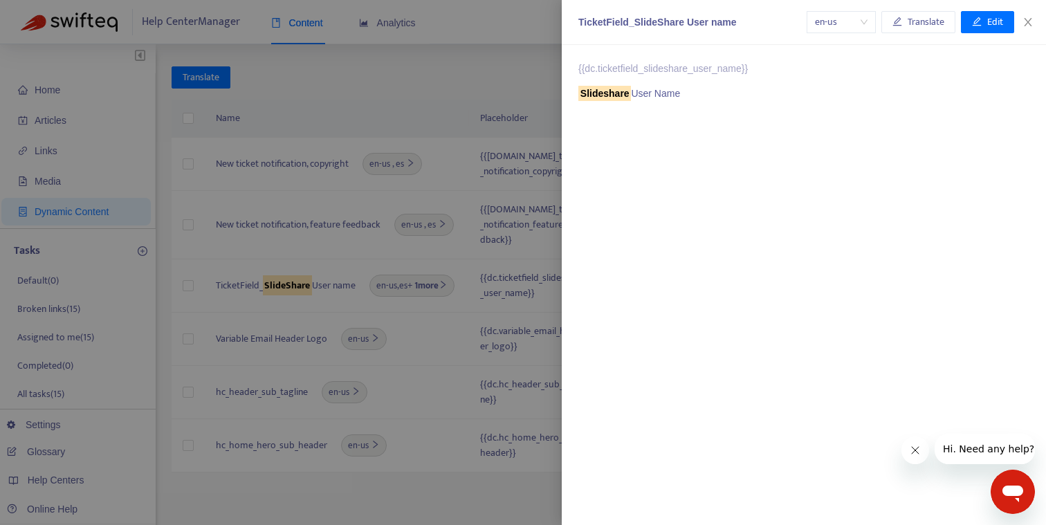
click at [646, 17] on div "TicketField_SlideShare User name" at bounding box center [693, 22] width 228 height 15
copy div "TicketField_SlideShare User name"
click at [414, 88] on div at bounding box center [523, 262] width 1046 height 525
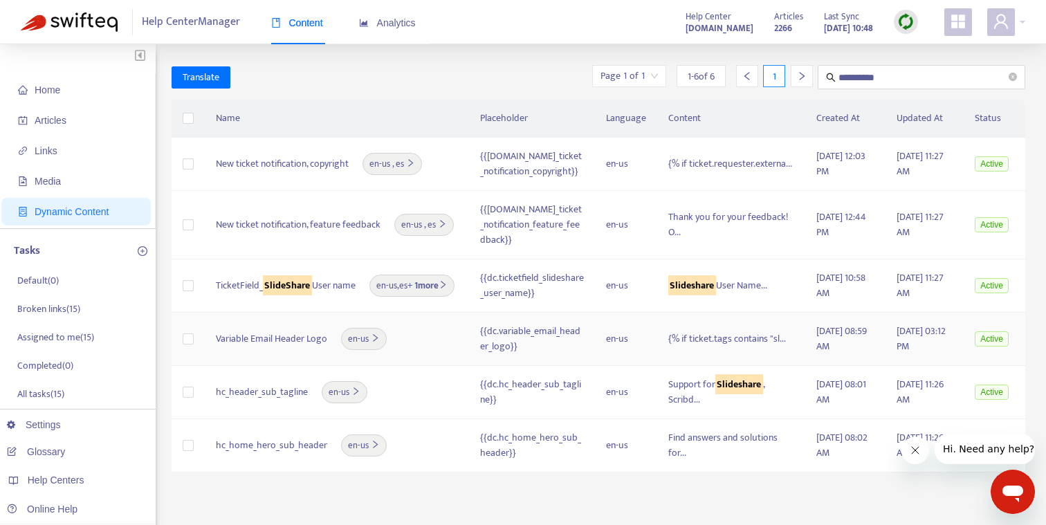
click at [433, 316] on td "Variable Email Header Logo en-us" at bounding box center [337, 339] width 264 height 53
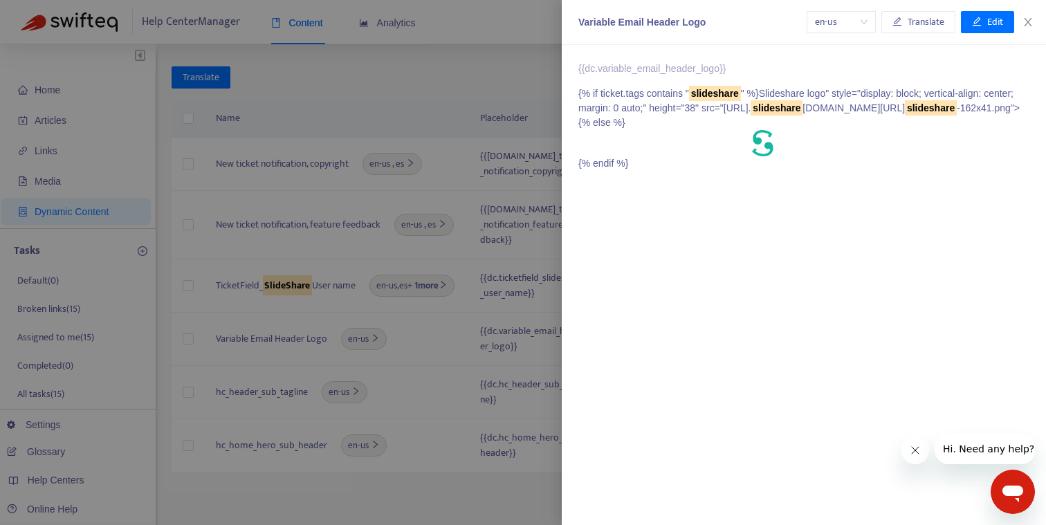
click at [645, 25] on div "Variable Email Header Logo" at bounding box center [693, 22] width 228 height 15
copy div "Variable Email Header Logo"
click at [352, 92] on div at bounding box center [523, 262] width 1046 height 525
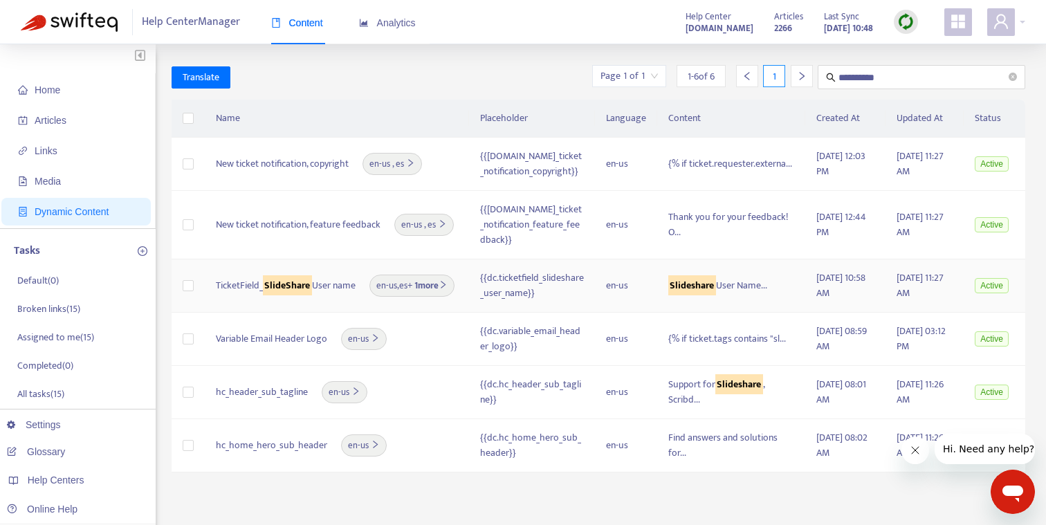
click at [323, 286] on span "TicketField_ SlideShare User name" at bounding box center [286, 285] width 140 height 15
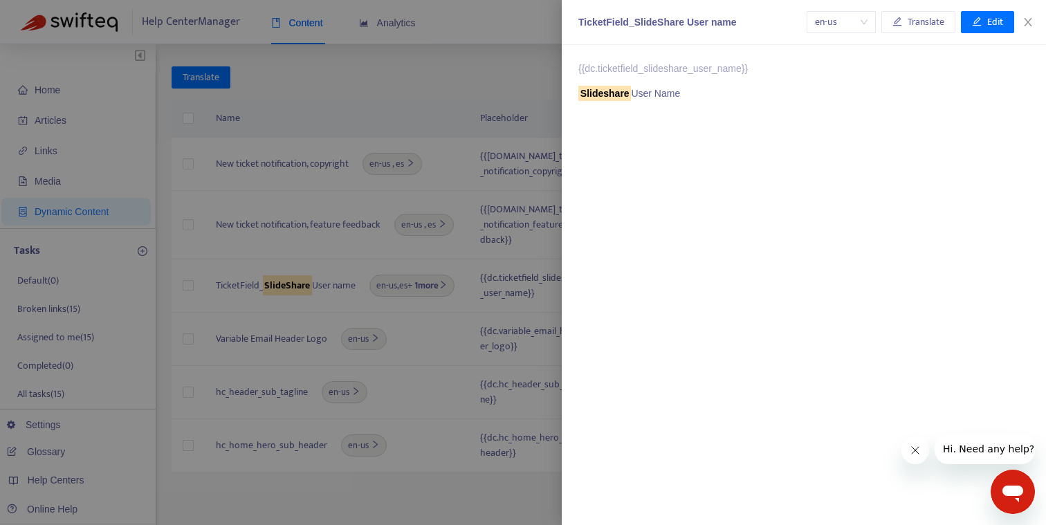
click at [657, 19] on div "TicketField_SlideShare User name" at bounding box center [693, 22] width 228 height 15
copy div "TicketField_SlideShare User name"
click at [431, 329] on div at bounding box center [523, 262] width 1046 height 525
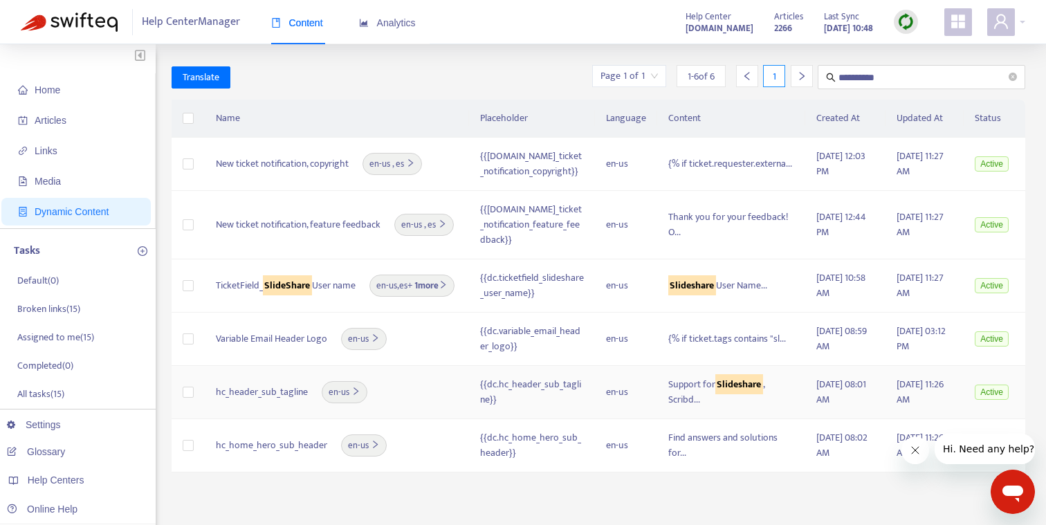
click at [437, 385] on div "hc_header_sub_tagline en-us" at bounding box center [337, 392] width 242 height 22
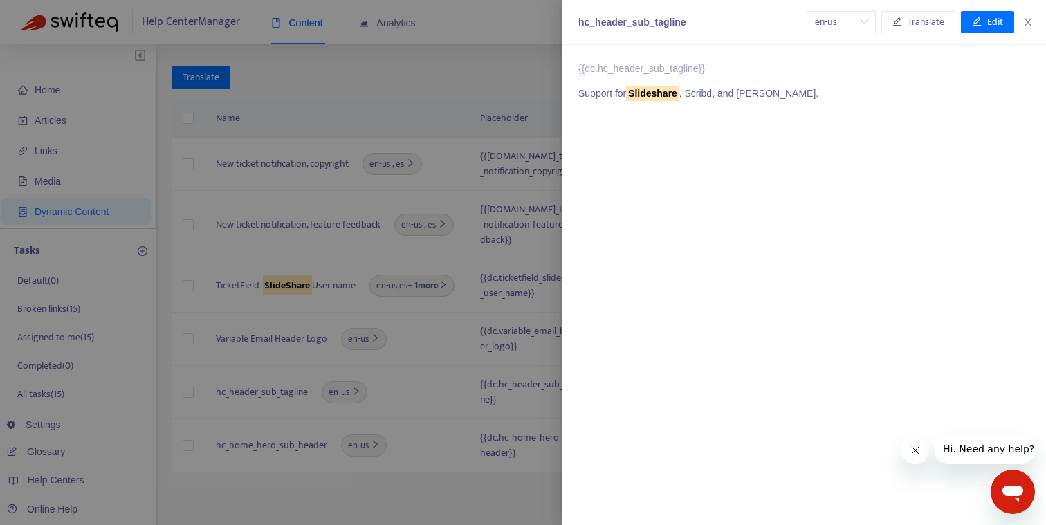
click at [398, 451] on div at bounding box center [523, 262] width 1046 height 525
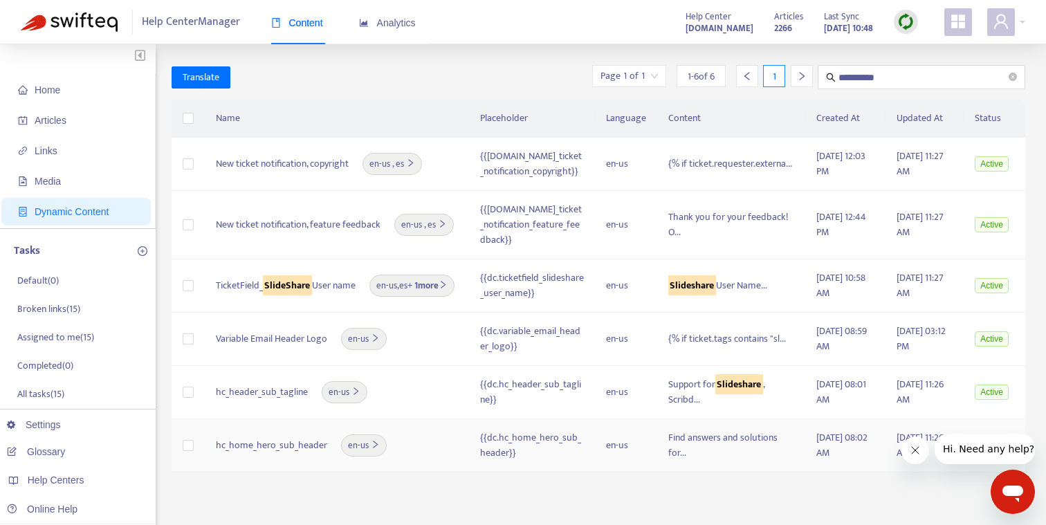
click at [417, 446] on div "hc_home_hero_sub_header en-us" at bounding box center [337, 446] width 242 height 22
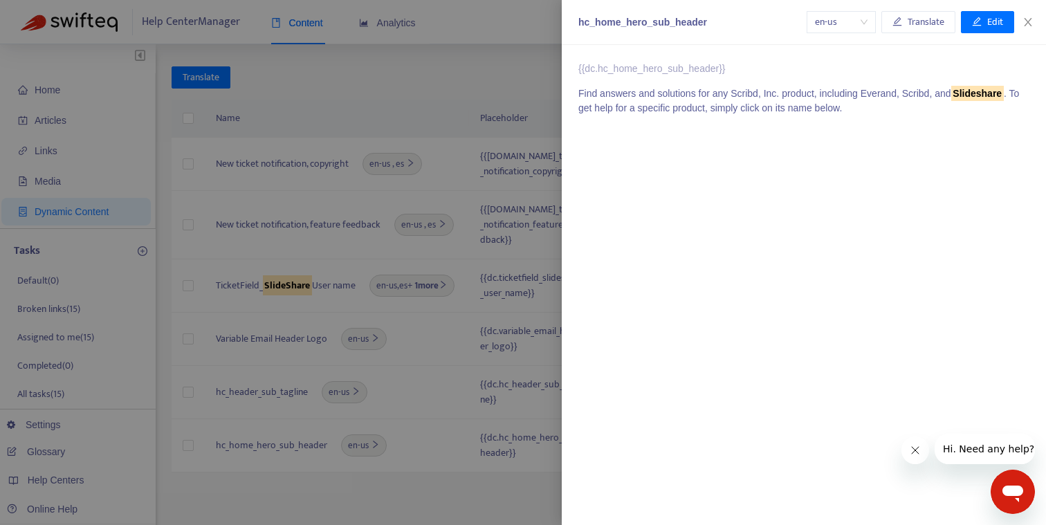
click at [397, 73] on div at bounding box center [523, 262] width 1046 height 525
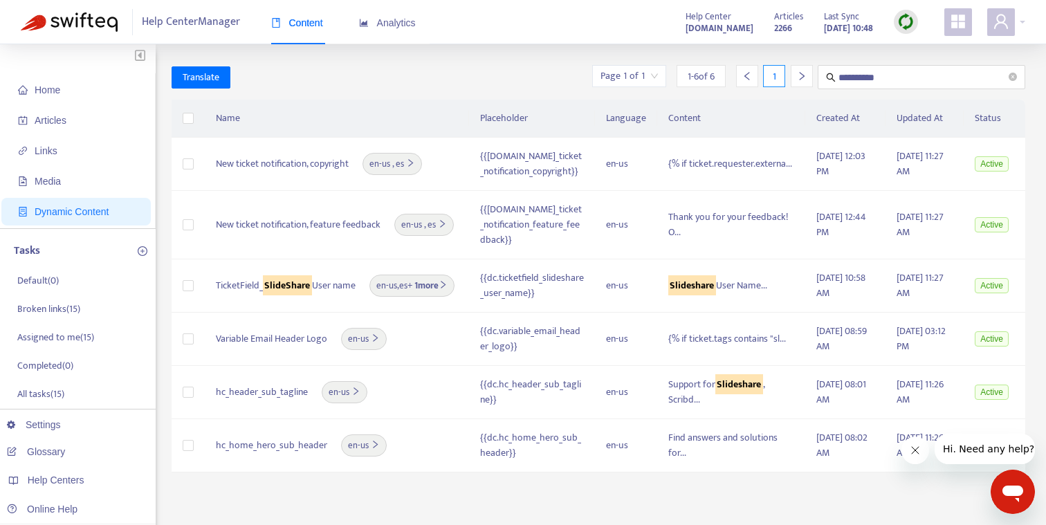
click at [386, 85] on div "**********" at bounding box center [599, 77] width 855 height 24
click at [372, 75] on div "**********" at bounding box center [599, 77] width 855 height 24
click at [315, 181] on td "New ticket notification, copyright en-us , es" at bounding box center [337, 164] width 264 height 53
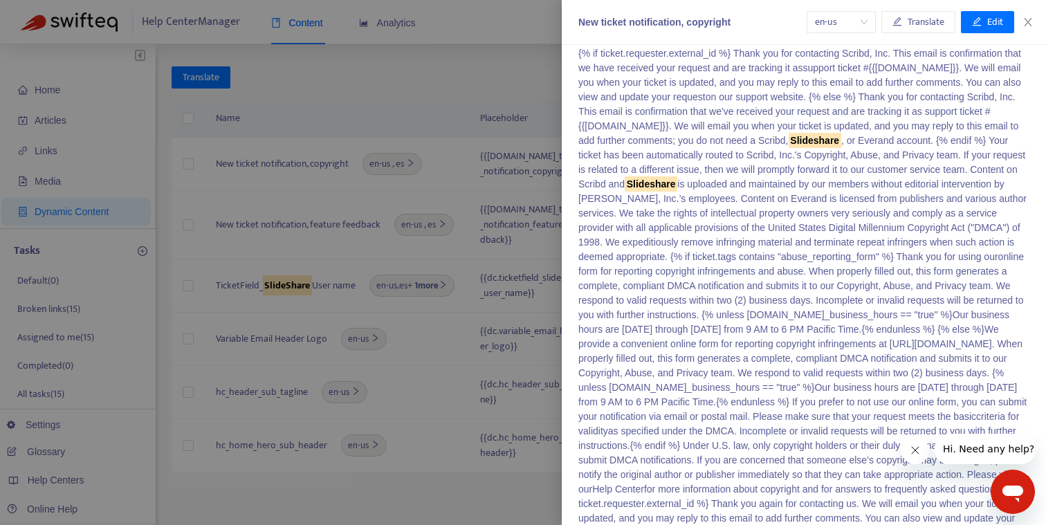
scroll to position [42, 0]
click at [325, 232] on div at bounding box center [523, 262] width 1046 height 525
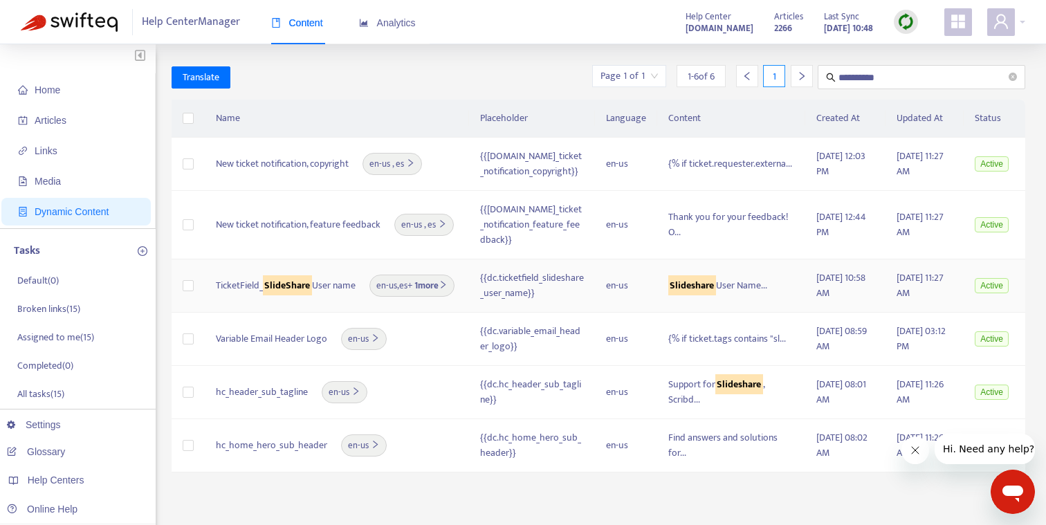
click at [337, 284] on span "TicketField_ SlideShare User name" at bounding box center [286, 285] width 140 height 15
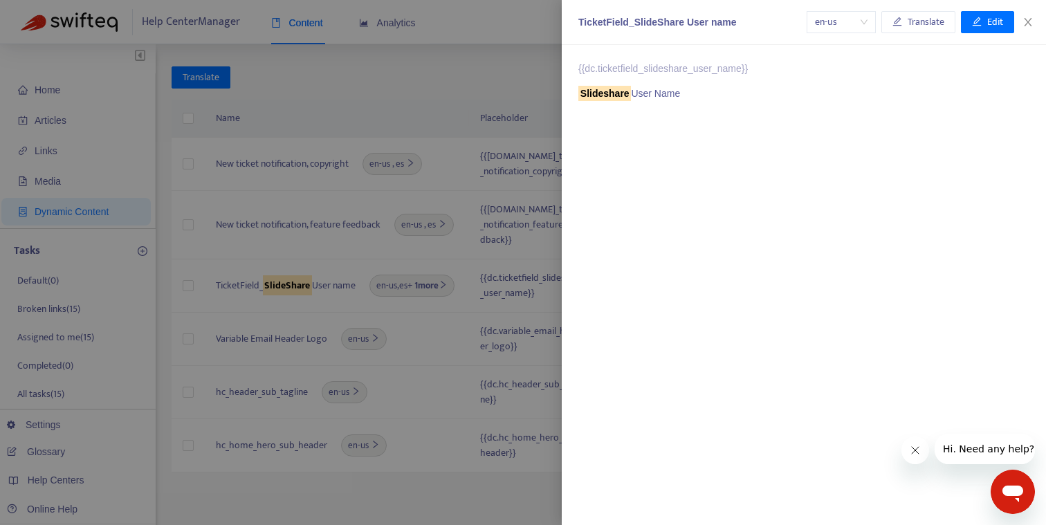
click at [619, 16] on div "TicketField_SlideShare User name" at bounding box center [693, 22] width 228 height 15
click at [637, 72] on p "{{dc.ticketfield_slideshare_user_name}}" at bounding box center [804, 69] width 451 height 15
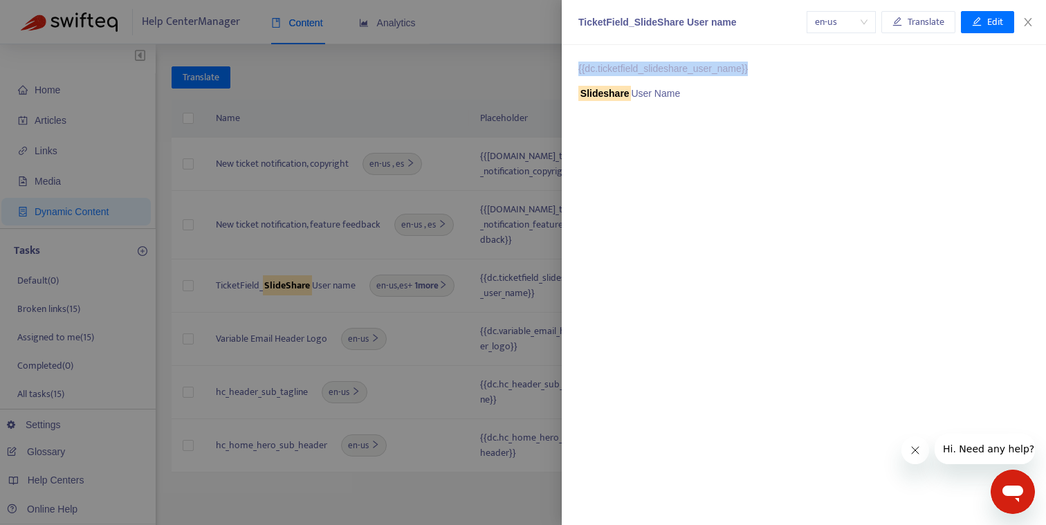
click at [637, 72] on p "{{dc.ticketfield_slideshare_user_name}}" at bounding box center [804, 69] width 451 height 15
click at [405, 75] on div at bounding box center [523, 262] width 1046 height 525
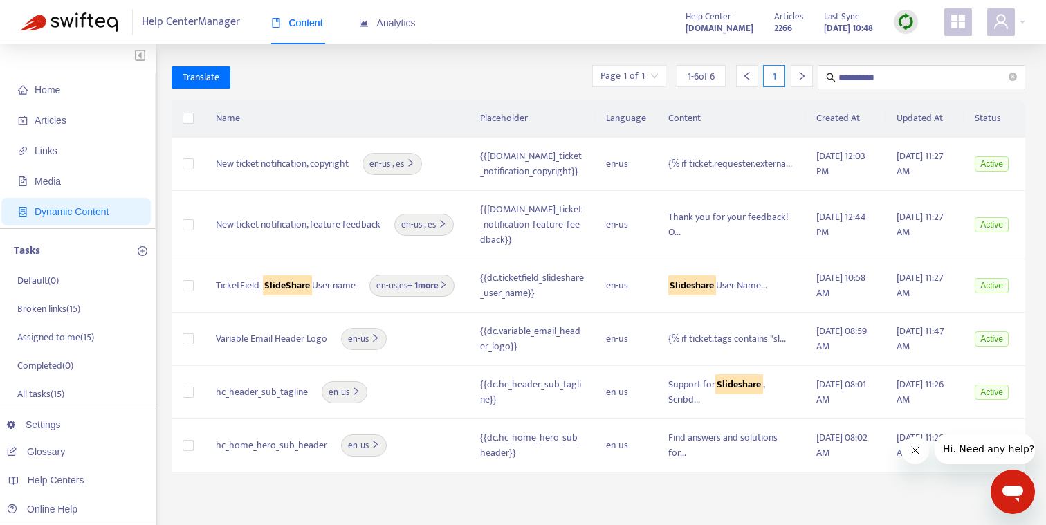
click at [398, 95] on div "**********" at bounding box center [599, 82] width 855 height 35
click at [293, 334] on span "Variable Email Header Logo" at bounding box center [271, 339] width 111 height 15
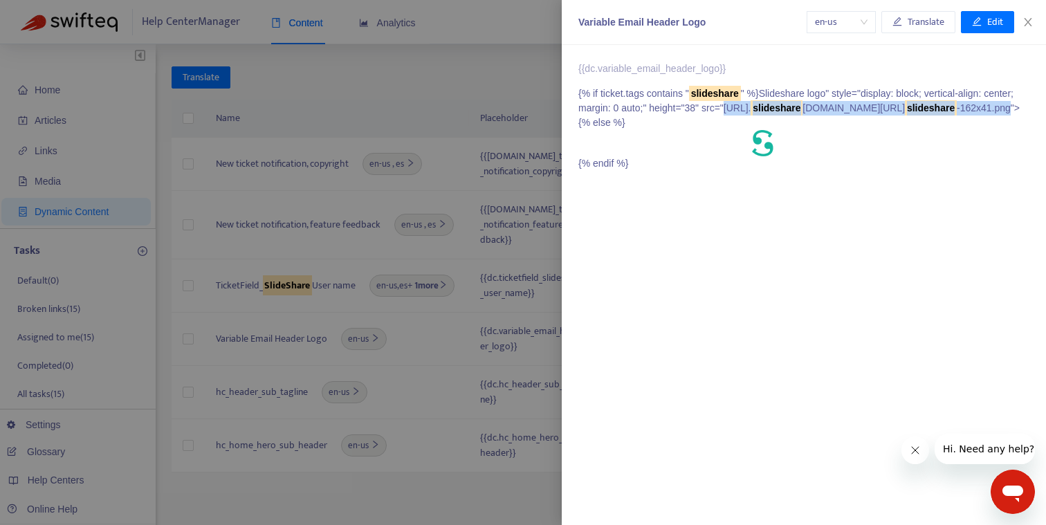
drag, startPoint x: 602, startPoint y: 125, endPoint x: 935, endPoint y: 122, distance: 332.9
click at [935, 122] on p "{% if ticket.tags contains " slideshare " %} Slideshare logo" style="display: b…" at bounding box center [804, 129] width 451 height 84
click at [271, 290] on div at bounding box center [523, 262] width 1046 height 525
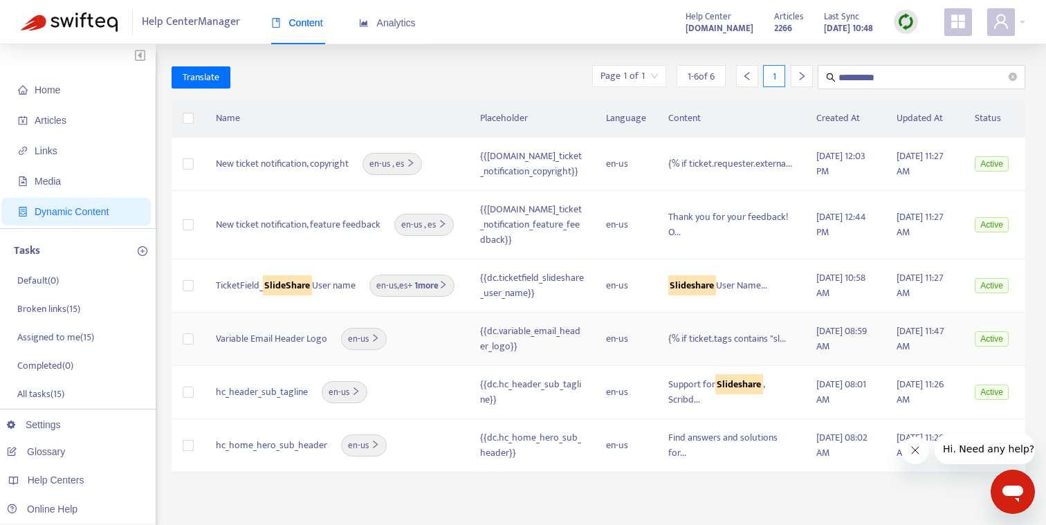
click at [394, 332] on div "Variable Email Header Logo en-us" at bounding box center [337, 339] width 242 height 22
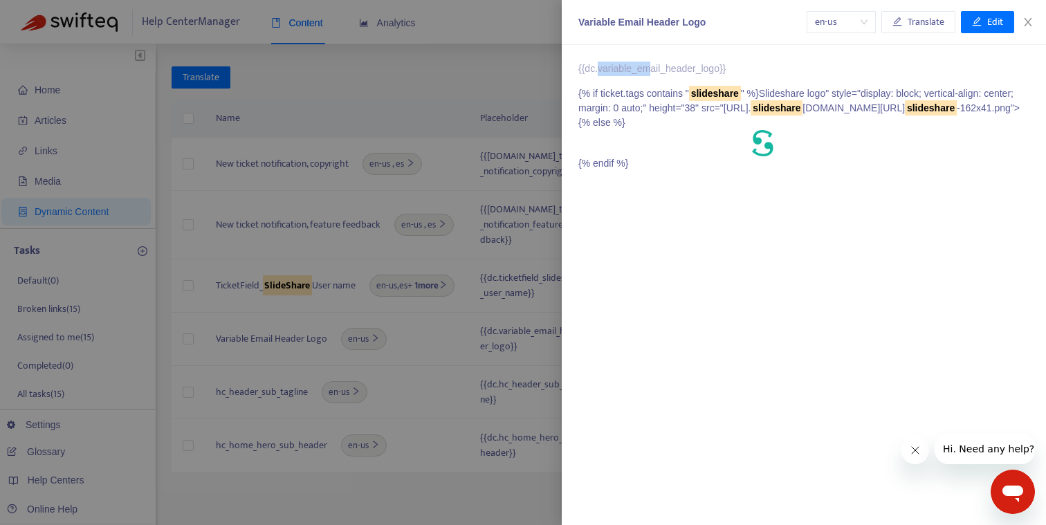
drag, startPoint x: 601, startPoint y: 68, endPoint x: 654, endPoint y: 68, distance: 53.3
click at [654, 68] on p "{{dc.variable_email_header_logo}}" at bounding box center [804, 69] width 451 height 15
drag, startPoint x: 639, startPoint y: 67, endPoint x: 723, endPoint y: 68, distance: 84.4
click at [723, 68] on p "{{dc.variable_email_header_logo}}" at bounding box center [804, 69] width 451 height 15
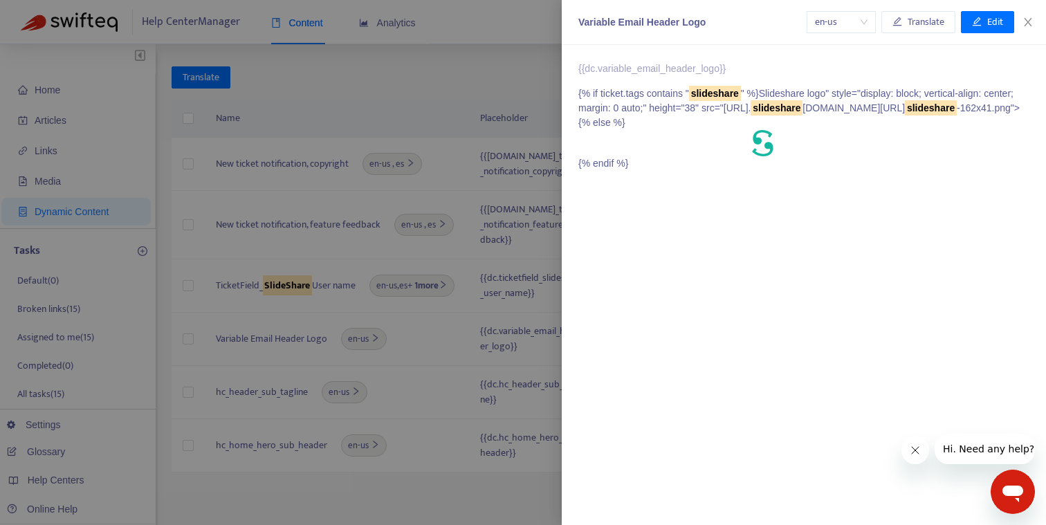
click at [862, 206] on div "{{dc.variable_email_header_logo}} {% if ticket.tags contains " slideshare " %} …" at bounding box center [804, 285] width 484 height 480
drag, startPoint x: 886, startPoint y: 127, endPoint x: 918, endPoint y: 125, distance: 31.9
click at [918, 125] on p "{% if ticket.tags contains " slideshare " %} Slideshare logo" style="display: b…" at bounding box center [804, 129] width 451 height 84
click at [403, 91] on div at bounding box center [523, 262] width 1046 height 525
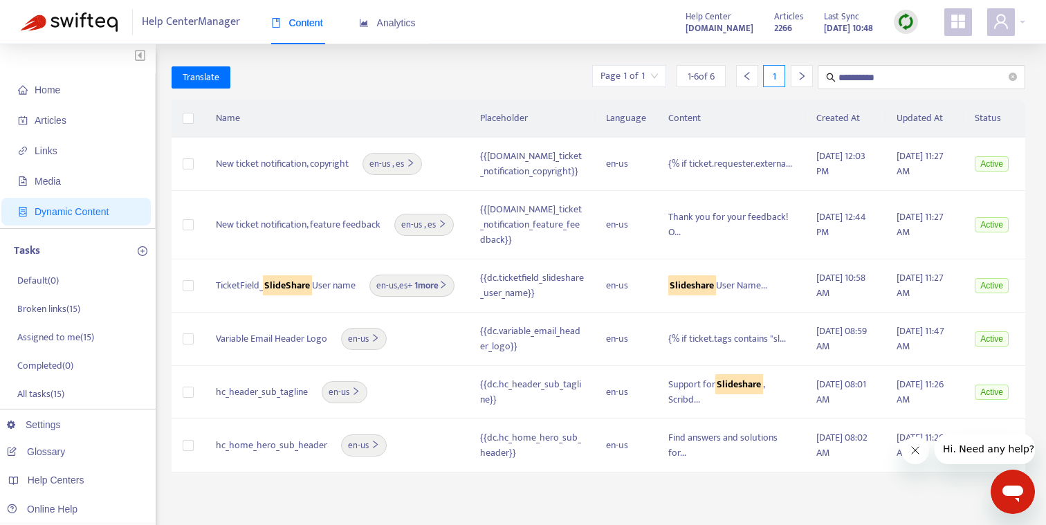
click at [364, 88] on div "**********" at bounding box center [599, 77] width 855 height 24
click at [278, 286] on span "TicketField_ SlideShare User name" at bounding box center [286, 285] width 140 height 15
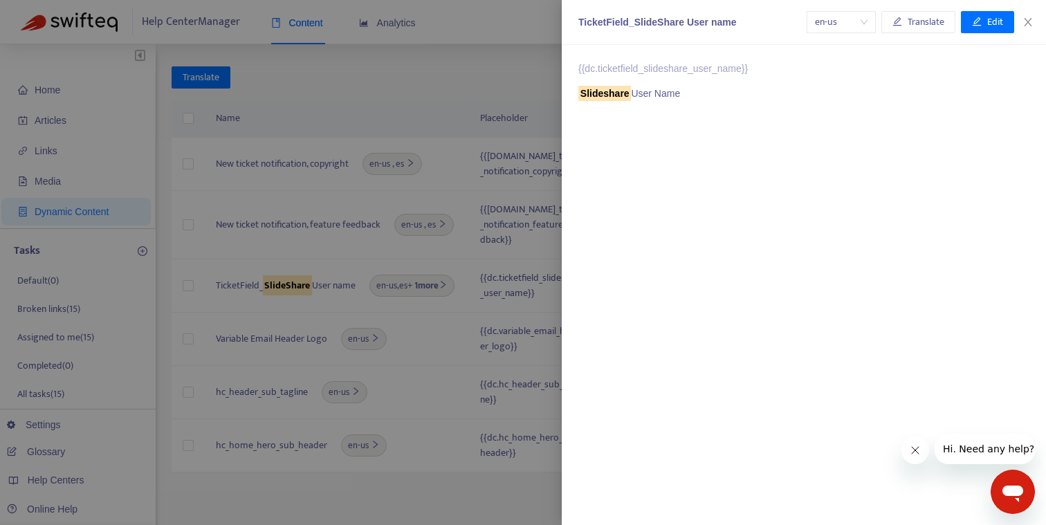
click at [325, 83] on div at bounding box center [523, 262] width 1046 height 525
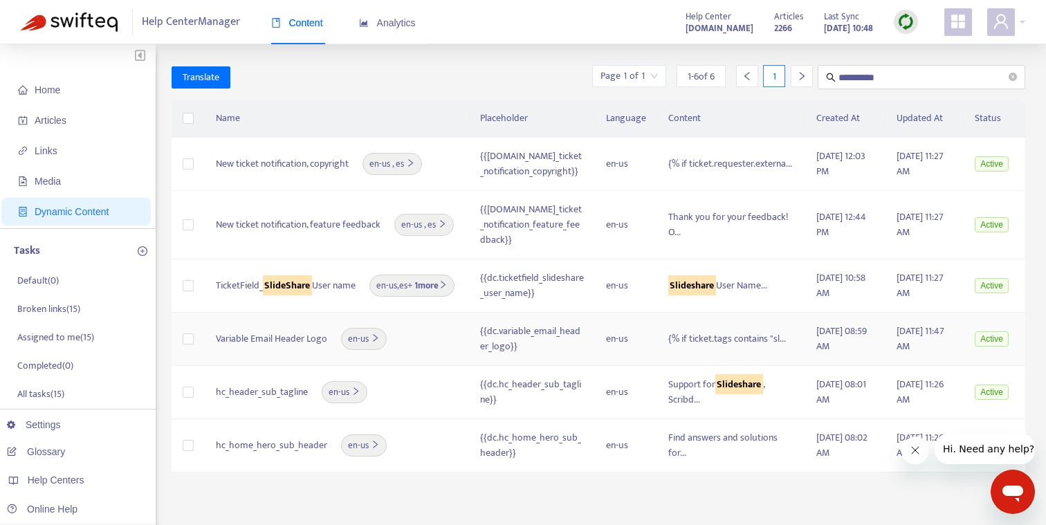
click at [308, 350] on td "Variable Email Header Logo en-us" at bounding box center [337, 339] width 264 height 53
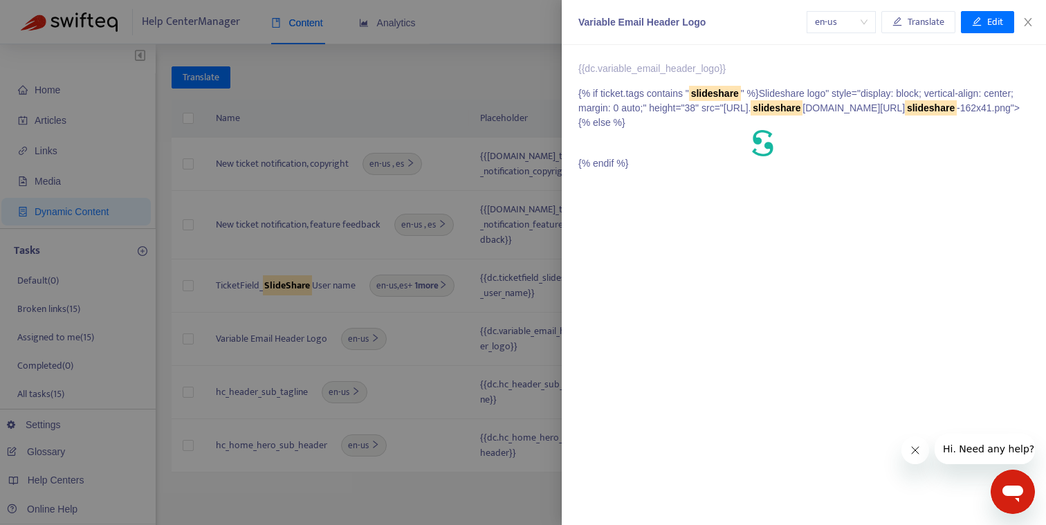
click at [457, 107] on div at bounding box center [523, 262] width 1046 height 525
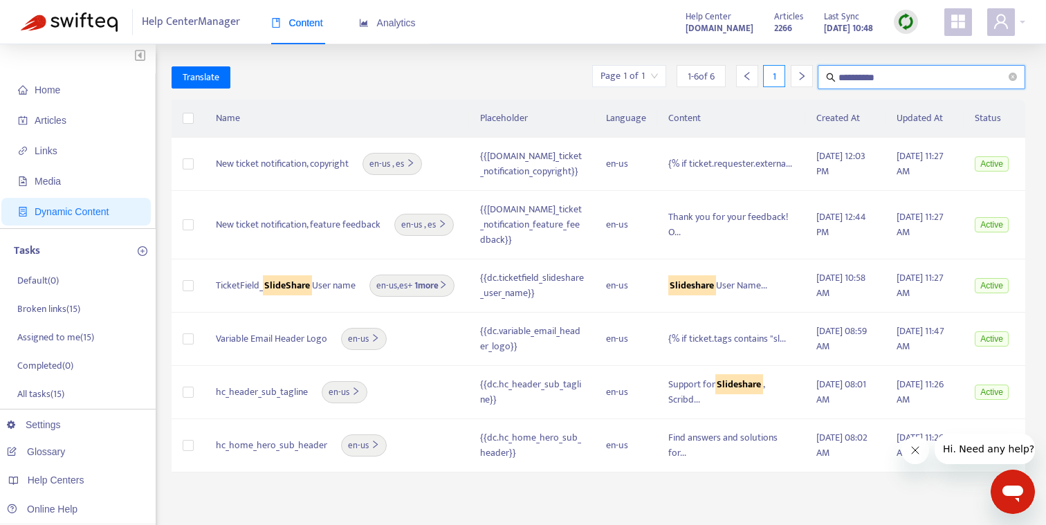
click at [883, 81] on input "**********" at bounding box center [922, 77] width 167 height 17
paste input "**********"
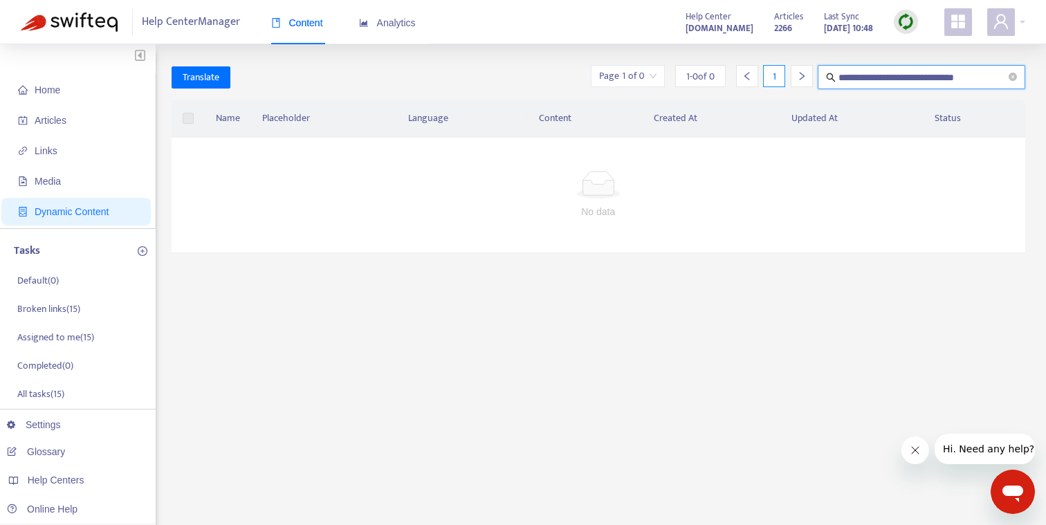
drag, startPoint x: 946, startPoint y: 77, endPoint x: 784, endPoint y: 76, distance: 162.0
click at [784, 76] on div "**********" at bounding box center [808, 77] width 435 height 24
click at [903, 73] on input "********" at bounding box center [922, 77] width 167 height 17
click at [861, 77] on input "********" at bounding box center [922, 77] width 167 height 17
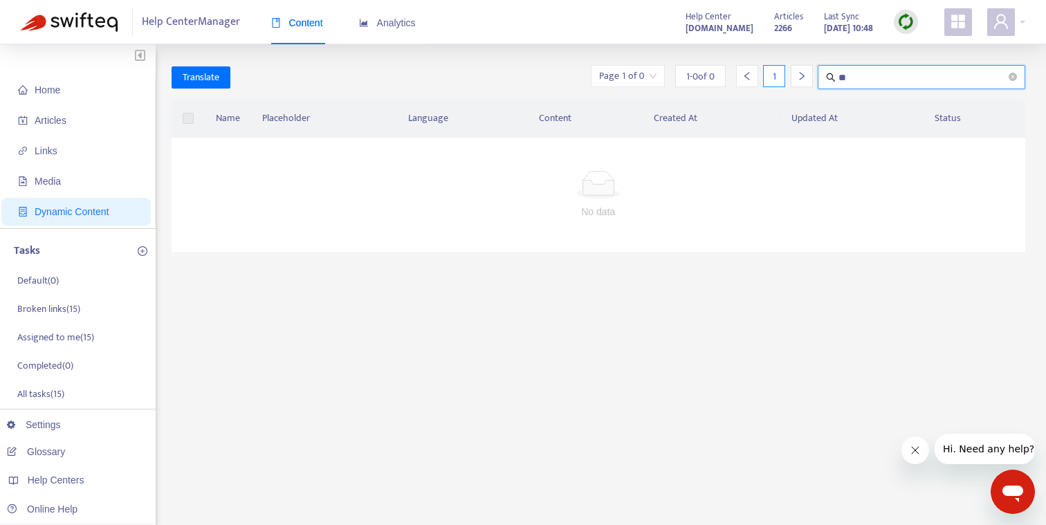
type input "*"
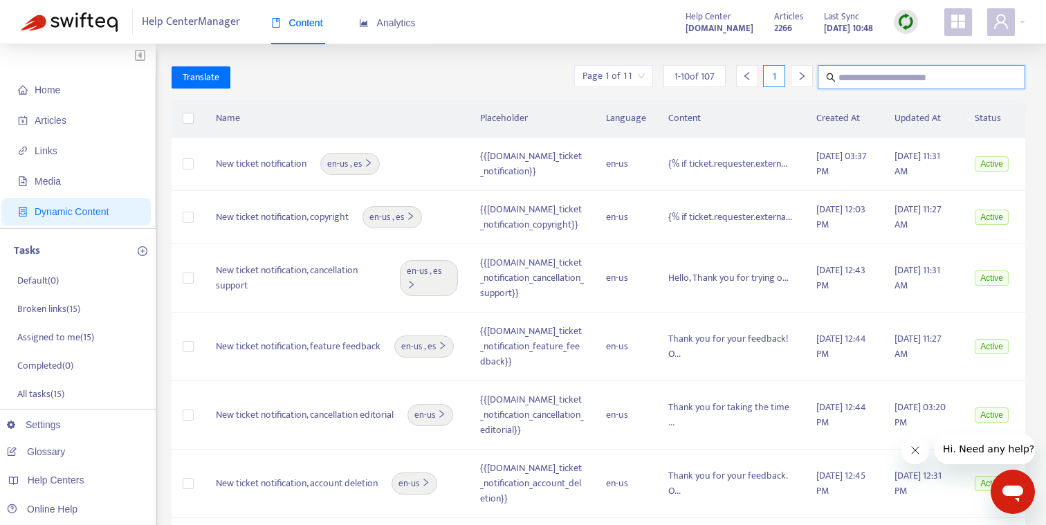
click at [851, 76] on input "text" at bounding box center [922, 77] width 167 height 17
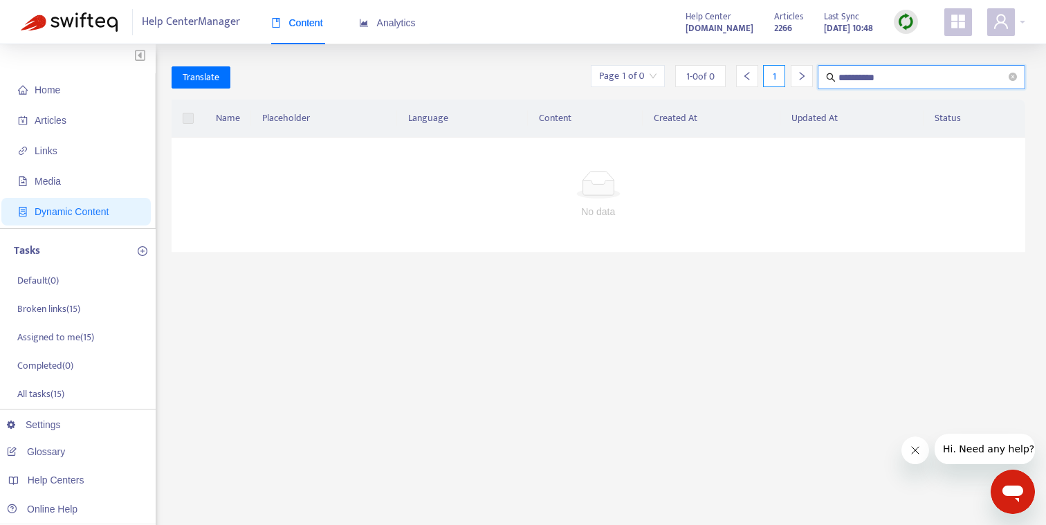
type input "**********"
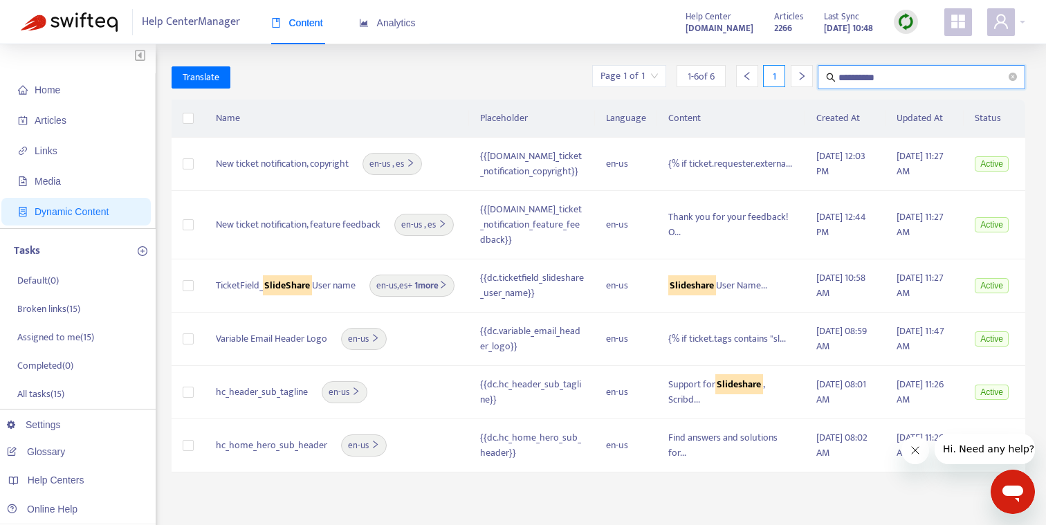
scroll to position [23, 0]
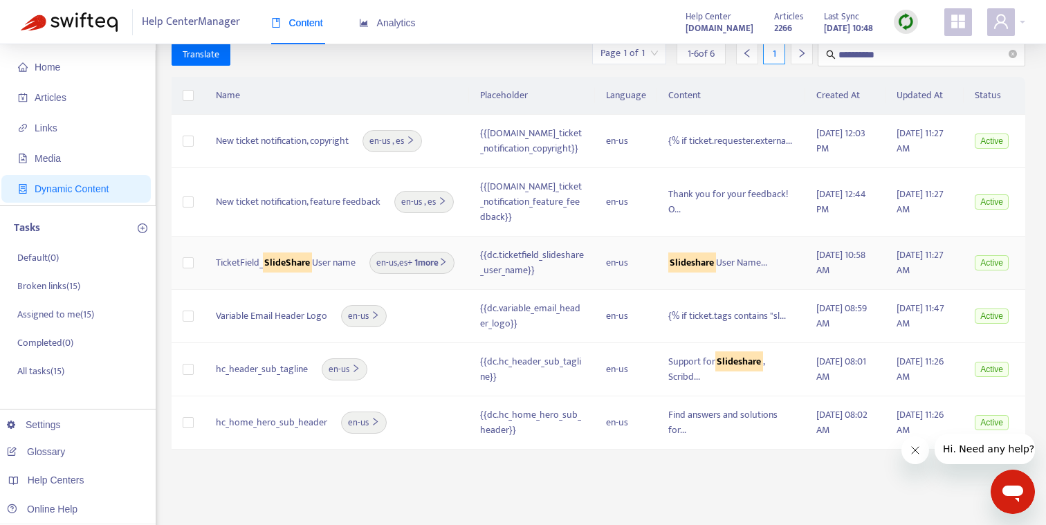
drag, startPoint x: 269, startPoint y: 260, endPoint x: 215, endPoint y: 245, distance: 55.2
click at [216, 255] on span "TicketField_ SlideShare User name" at bounding box center [286, 262] width 140 height 15
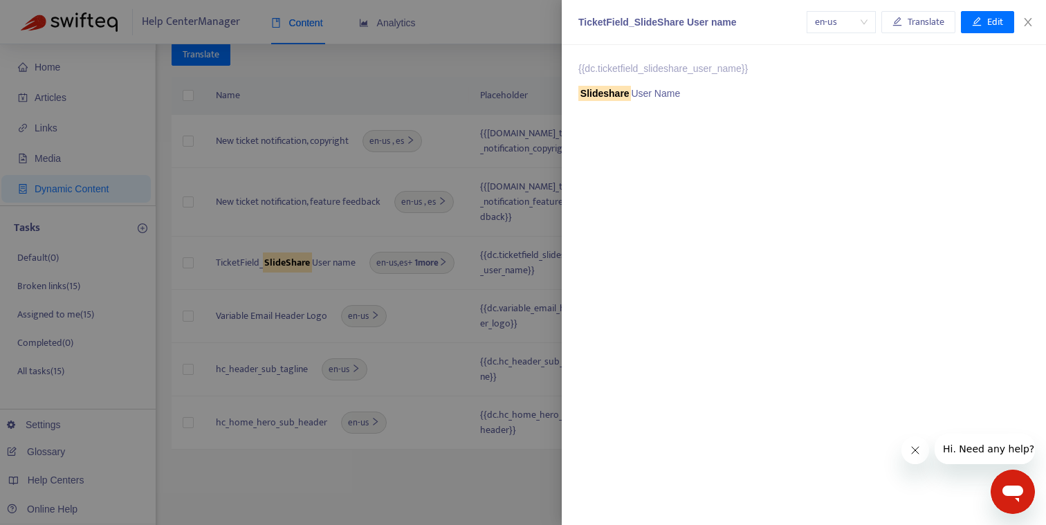
click at [268, 251] on div at bounding box center [523, 262] width 1046 height 525
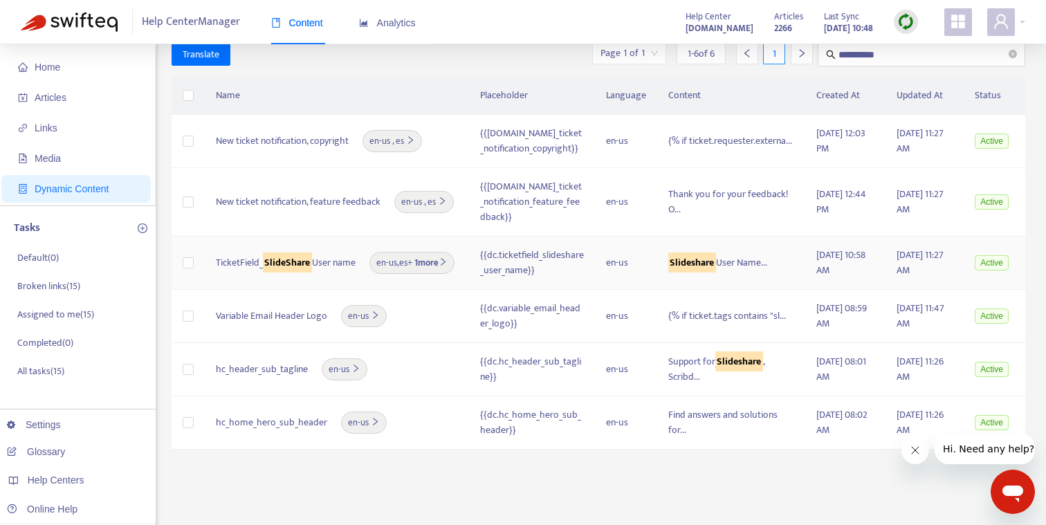
drag, startPoint x: 248, startPoint y: 260, endPoint x: 211, endPoint y: 248, distance: 38.5
click at [211, 248] on td "TicketField_ SlideShare User name en-us , es + 1 more" at bounding box center [337, 263] width 264 height 53
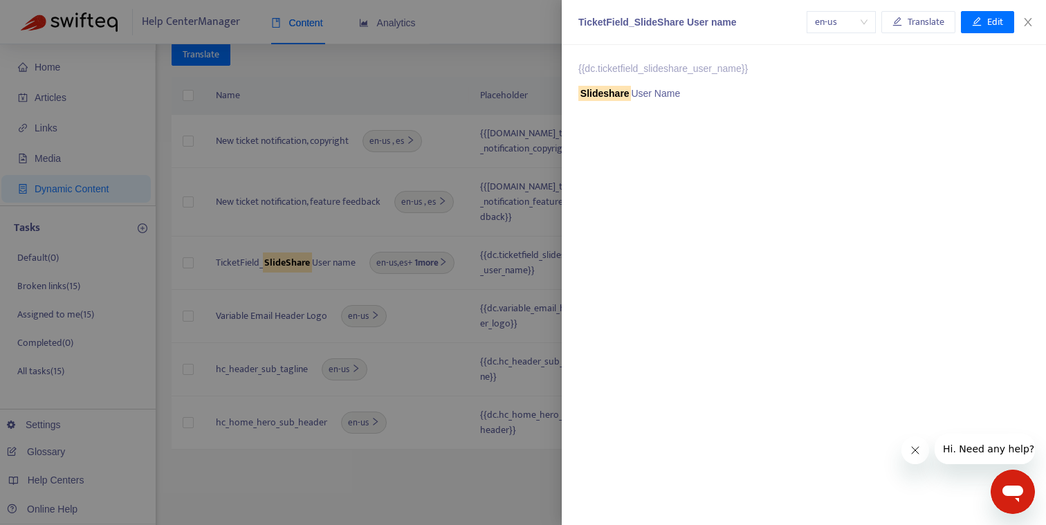
click at [271, 265] on div at bounding box center [523, 262] width 1046 height 525
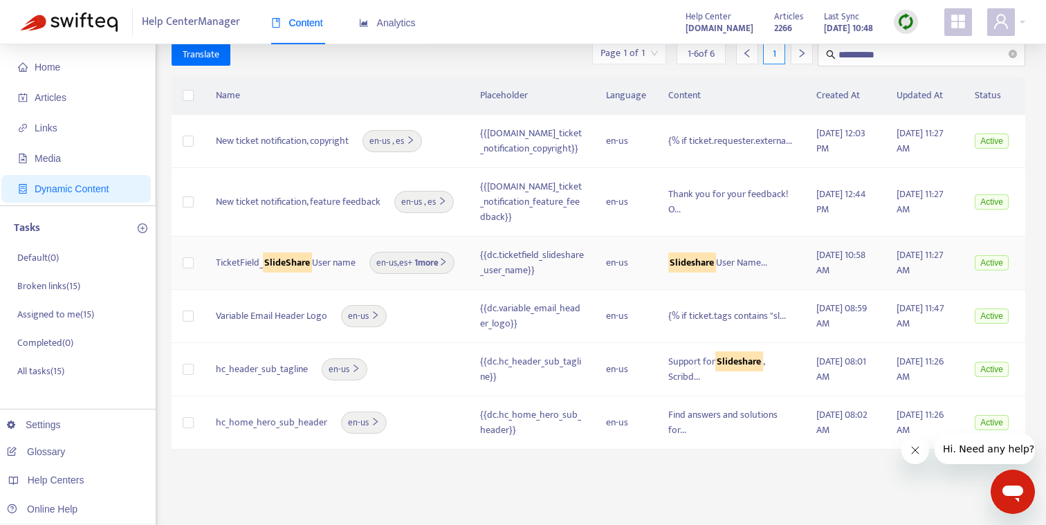
drag, startPoint x: 245, startPoint y: 264, endPoint x: 215, endPoint y: 244, distance: 35.9
click at [216, 255] on span "TicketField_ SlideShare User name" at bounding box center [286, 262] width 140 height 15
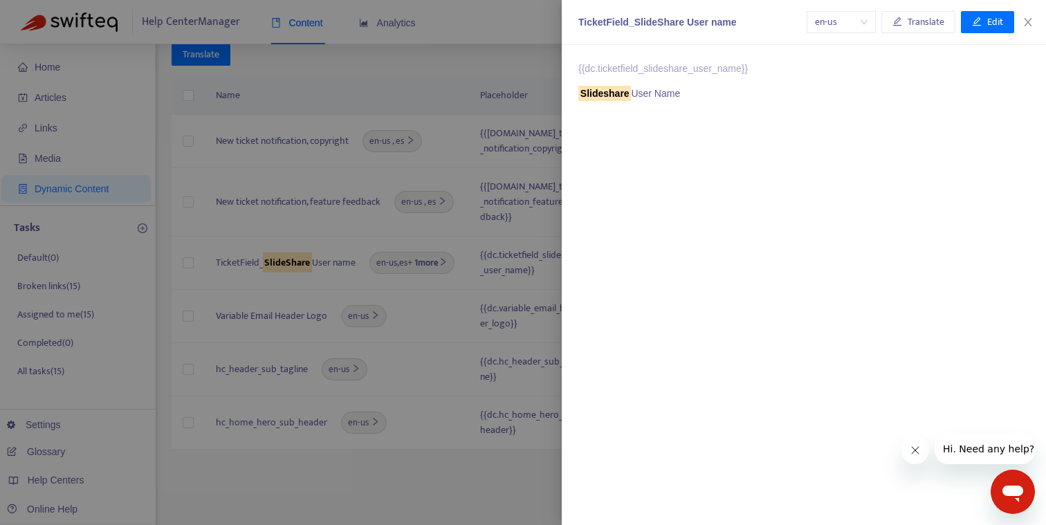
click at [274, 315] on div at bounding box center [523, 262] width 1046 height 525
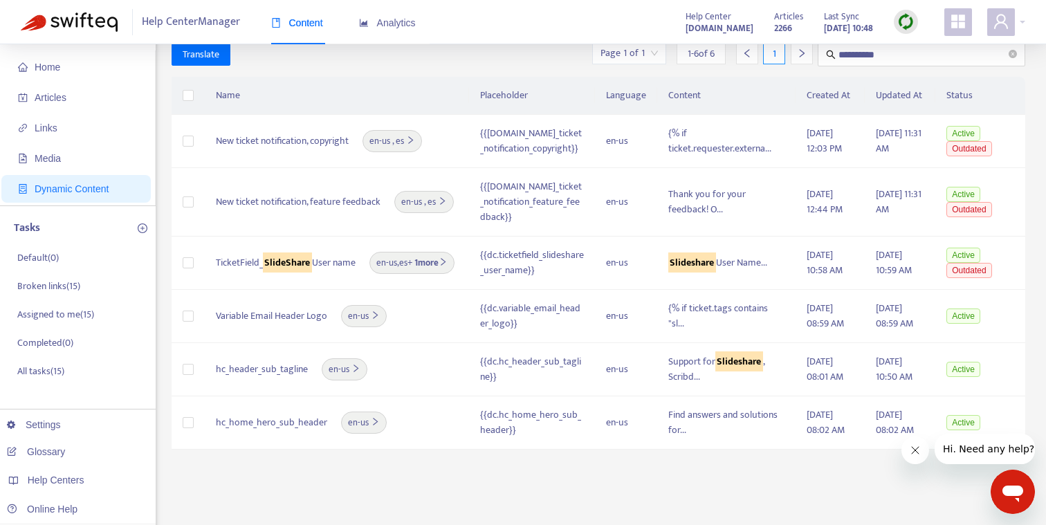
click at [289, 316] on div "Variable Email Header Logo en-us" at bounding box center [337, 316] width 242 height 22
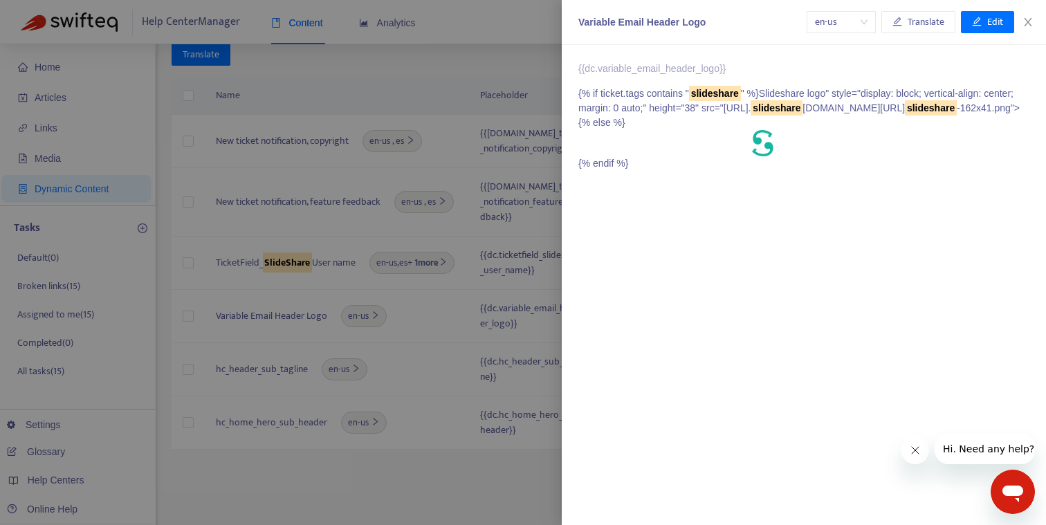
click at [630, 21] on div "Variable Email Header Logo" at bounding box center [693, 22] width 228 height 15
click at [275, 377] on div at bounding box center [523, 262] width 1046 height 525
